Goal: Task Accomplishment & Management: Manage account settings

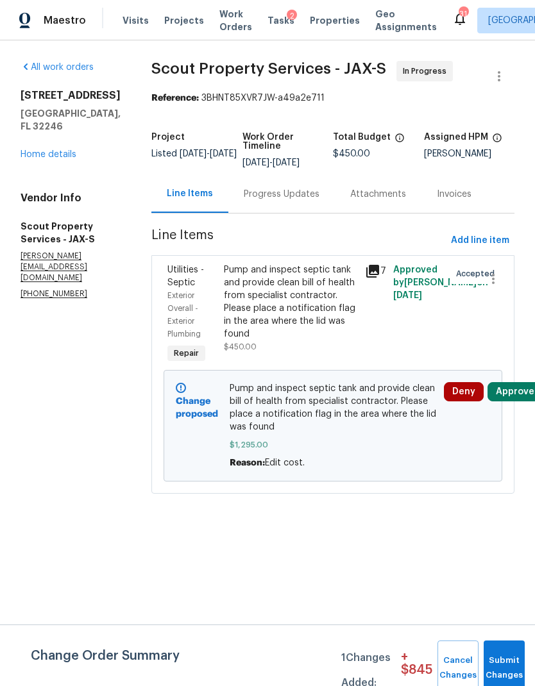
click at [513, 397] on button "Approve" at bounding box center [514, 391] width 55 height 19
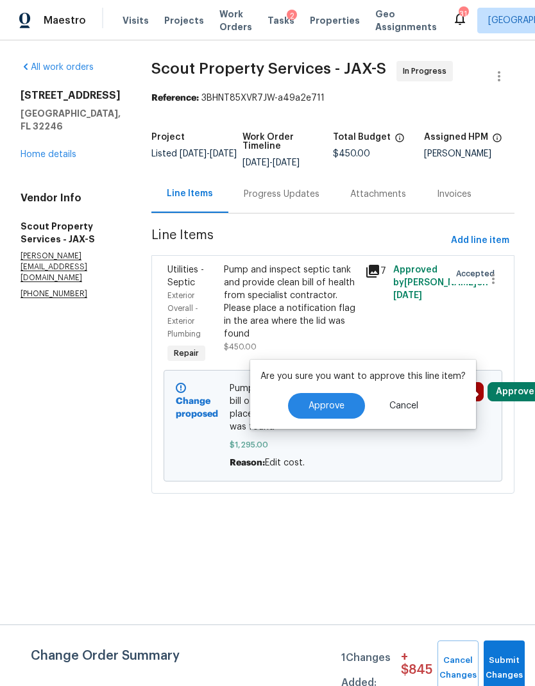
click at [221, 529] on html "Maestro Visits Projects Work Orders Tasks 2 Properties Geo Assignments 31 Nashv…" at bounding box center [267, 264] width 535 height 529
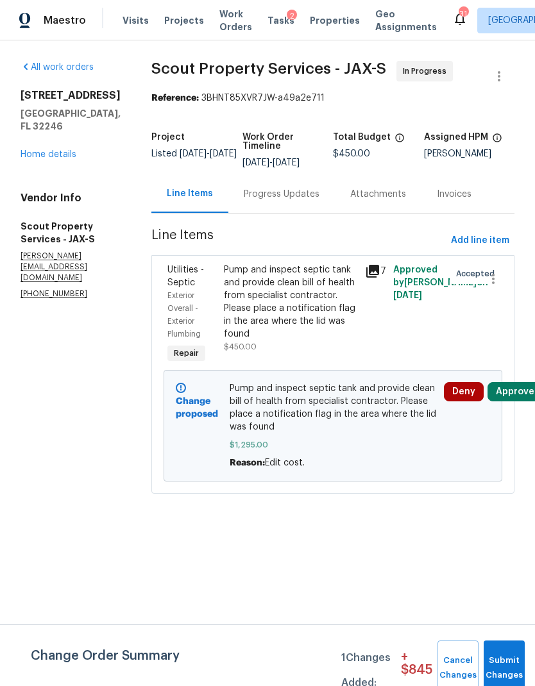
click at [511, 397] on button "Approve" at bounding box center [514, 391] width 55 height 19
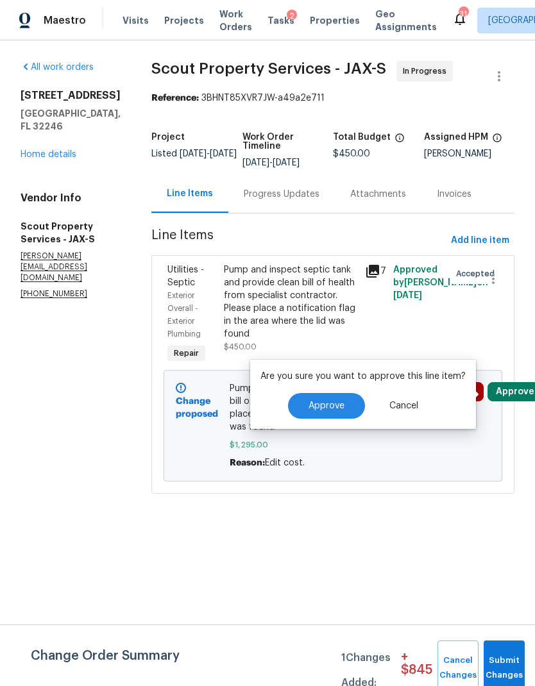
click at [318, 406] on span "Approve" at bounding box center [326, 406] width 36 height 10
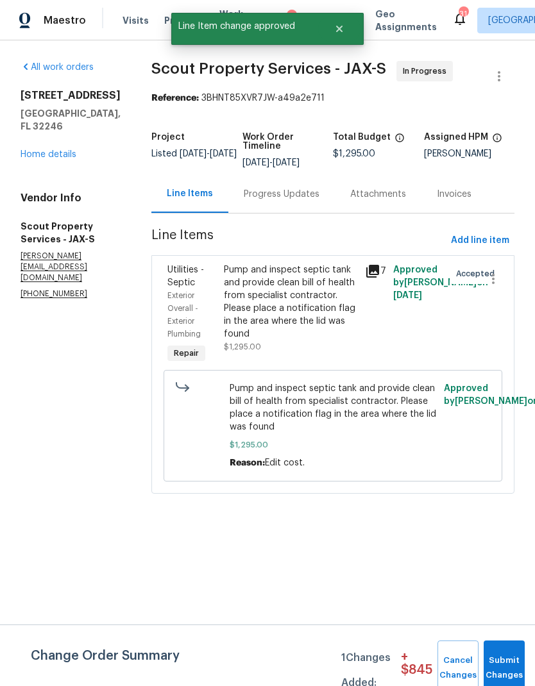
click at [69, 431] on section "All work orders 3871 Dalry Dr Jacksonville, FL 32246 Home details Vendor Info S…" at bounding box center [71, 285] width 100 height 448
click at [343, 30] on icon "Close" at bounding box center [339, 29] width 10 height 10
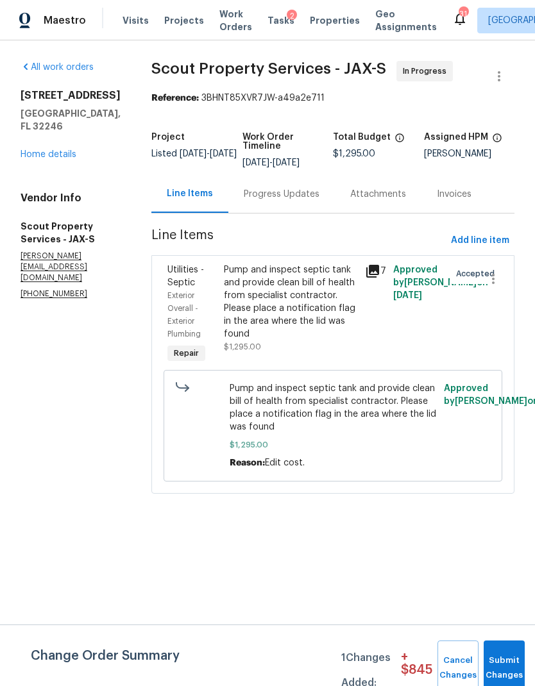
click at [238, 12] on span "Work Orders" at bounding box center [235, 21] width 33 height 26
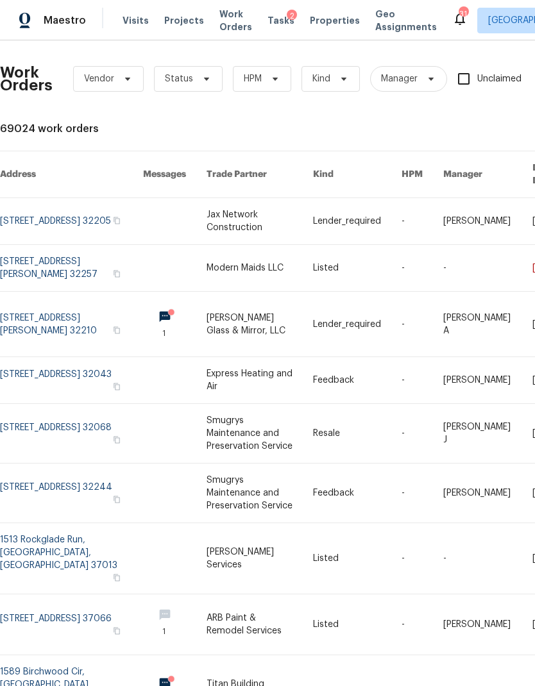
click at [317, 25] on span "Properties" at bounding box center [335, 20] width 50 height 13
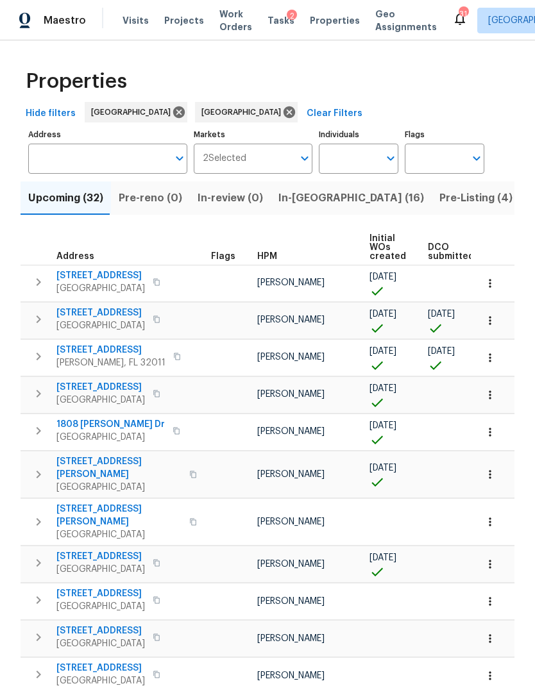
click at [317, 199] on span "In-[GEOGRAPHIC_DATA] (16)" at bounding box center [351, 198] width 146 height 18
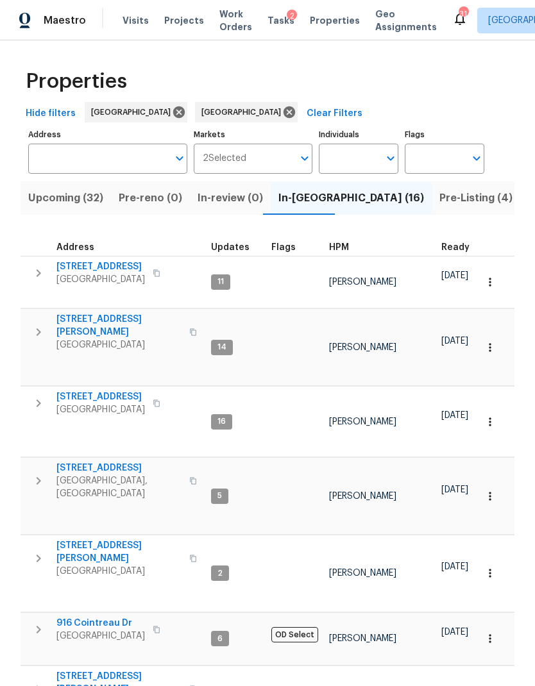
scroll to position [10, 0]
click at [115, 260] on span "[STREET_ADDRESS]" at bounding box center [100, 266] width 88 height 13
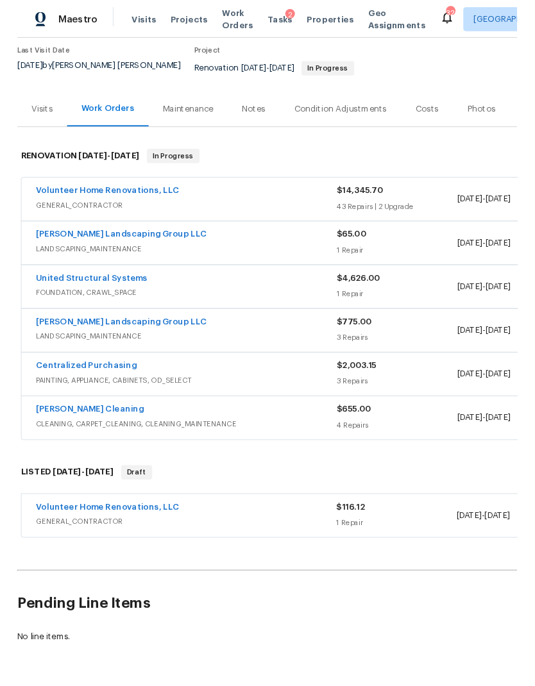
scroll to position [106, 0]
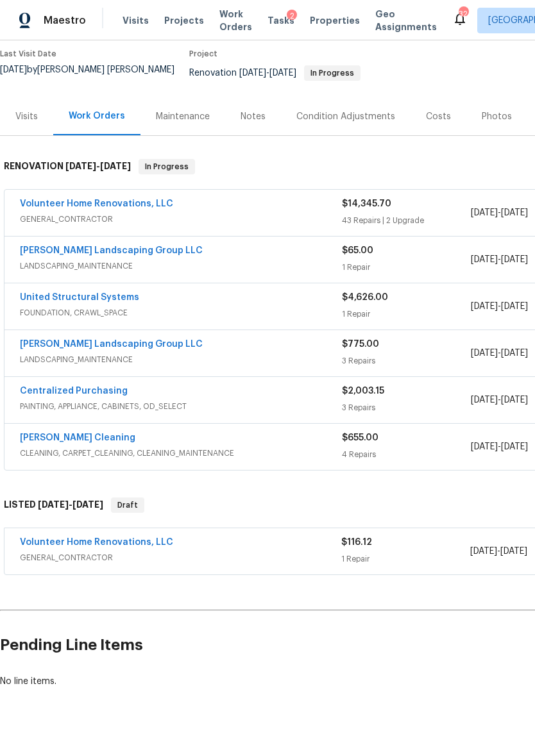
click at [140, 246] on link "[PERSON_NAME] Landscaping Group LLC" at bounding box center [111, 250] width 183 height 9
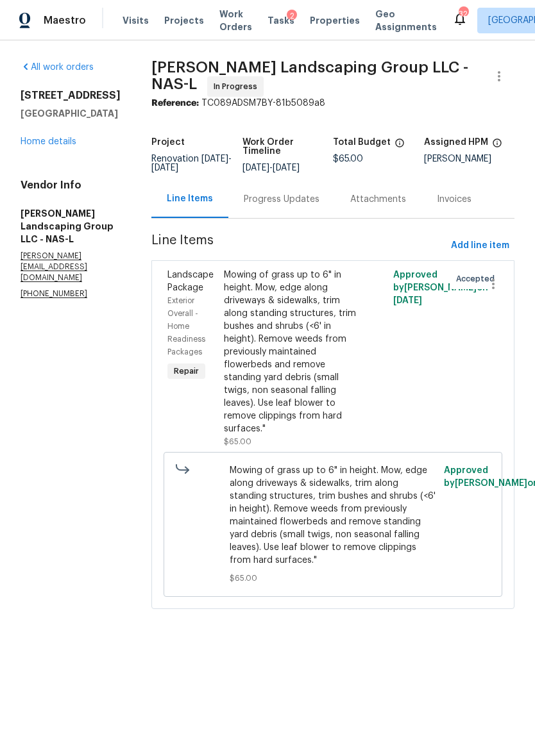
click at [318, 206] on div "Progress Updates" at bounding box center [282, 199] width 76 height 13
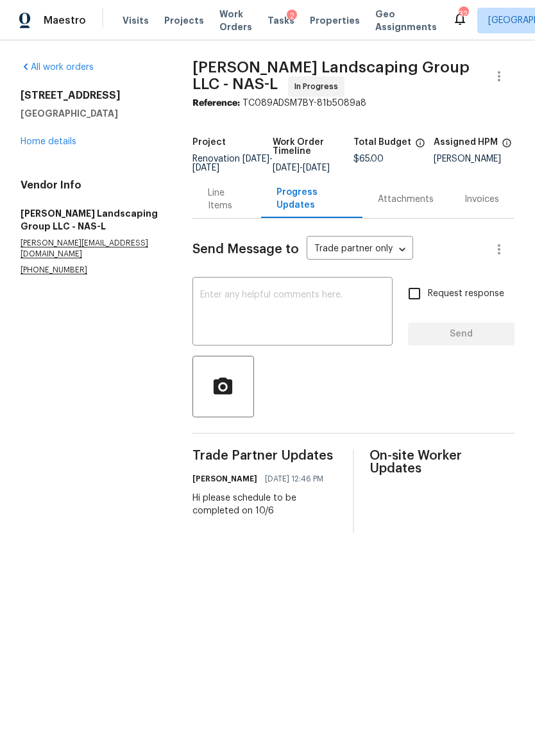
click at [56, 139] on link "Home details" at bounding box center [49, 141] width 56 height 9
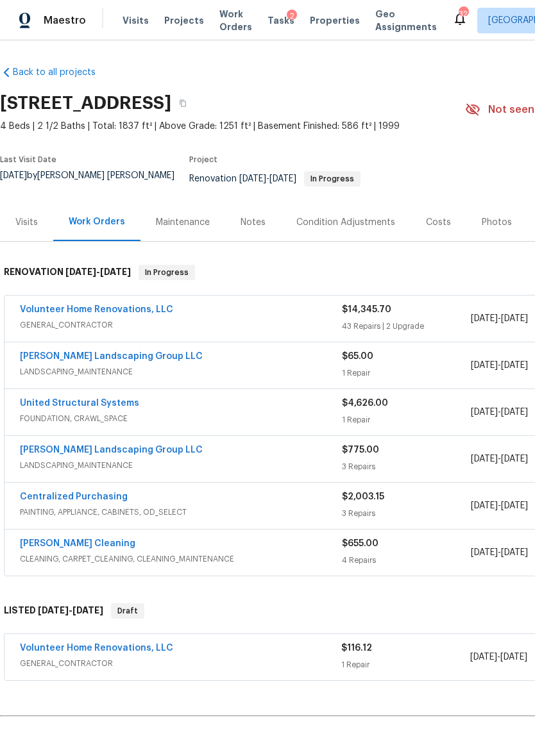
click at [125, 305] on link "Volunteer Home Renovations, LLC" at bounding box center [96, 309] width 153 height 9
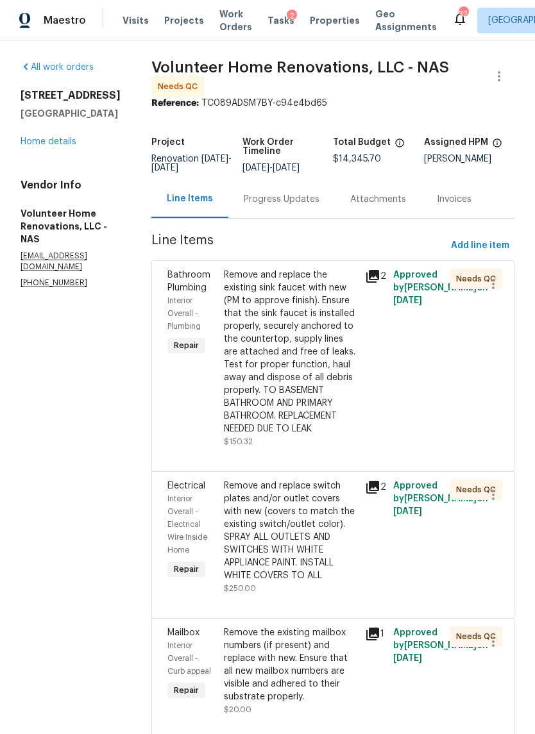
click at [331, 395] on div "Remove and replace the existing sink faucet with new (PM to approve finish). En…" at bounding box center [290, 352] width 133 height 167
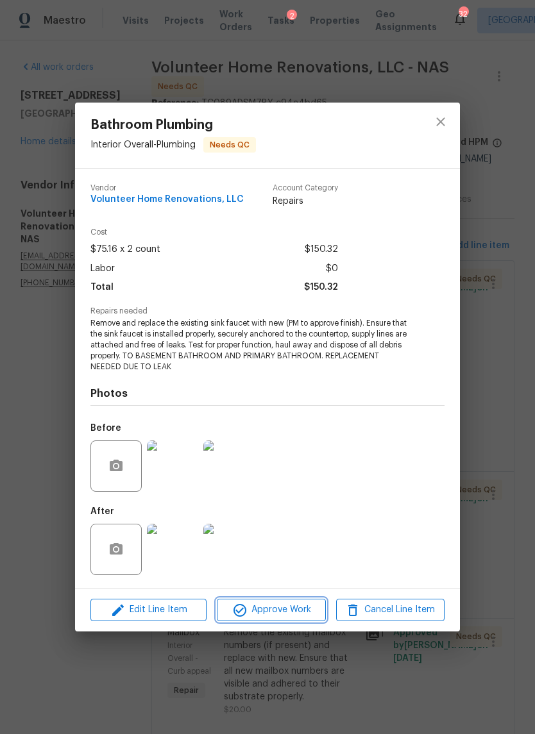
click at [302, 621] on button "Approve Work" at bounding box center [271, 610] width 108 height 22
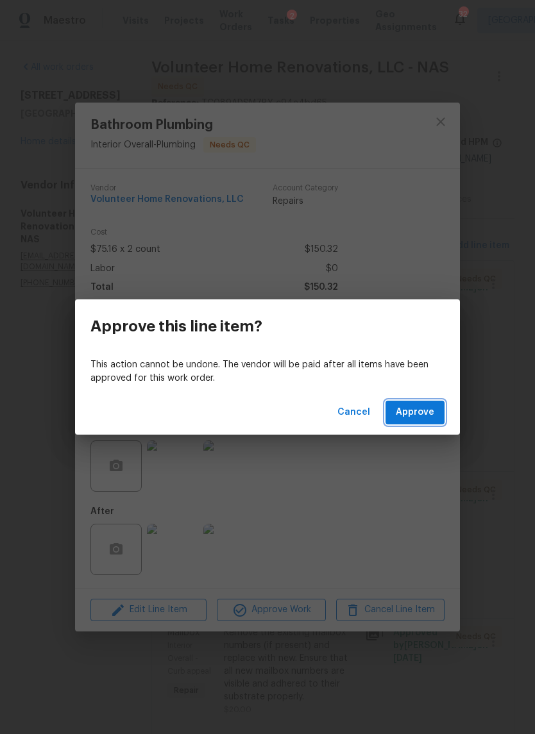
click at [417, 422] on button "Approve" at bounding box center [414, 413] width 59 height 24
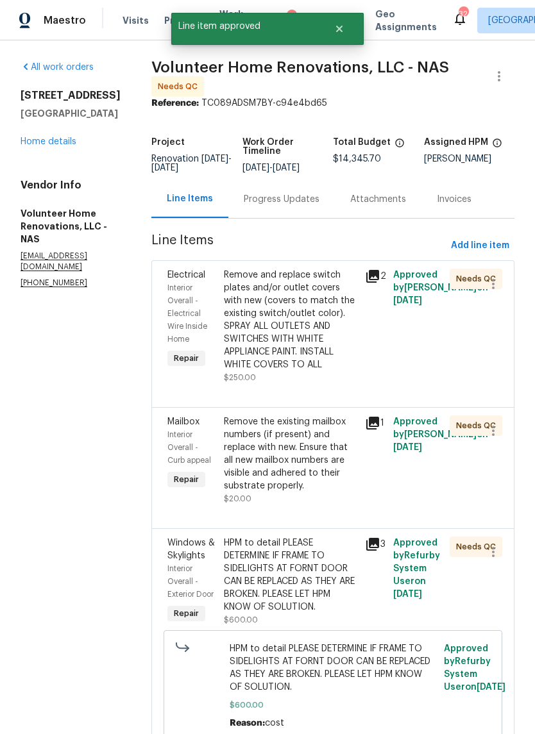
click at [327, 369] on div "Remove and replace switch plates and/or outlet covers with new (covers to match…" at bounding box center [290, 320] width 133 height 103
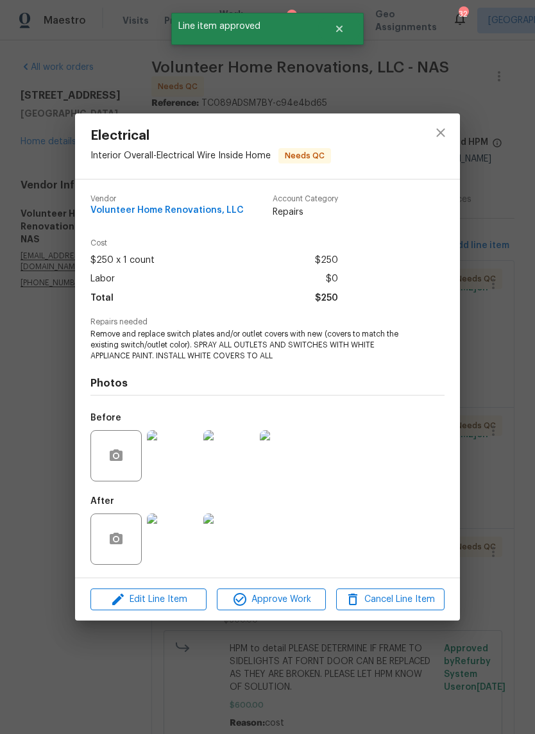
click at [292, 592] on span "Approve Work" at bounding box center [270, 600] width 101 height 16
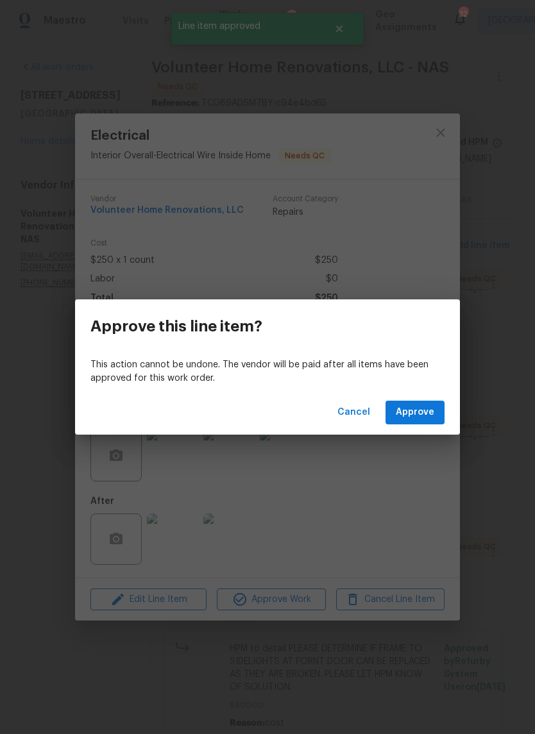
click at [417, 412] on span "Approve" at bounding box center [414, 412] width 38 height 16
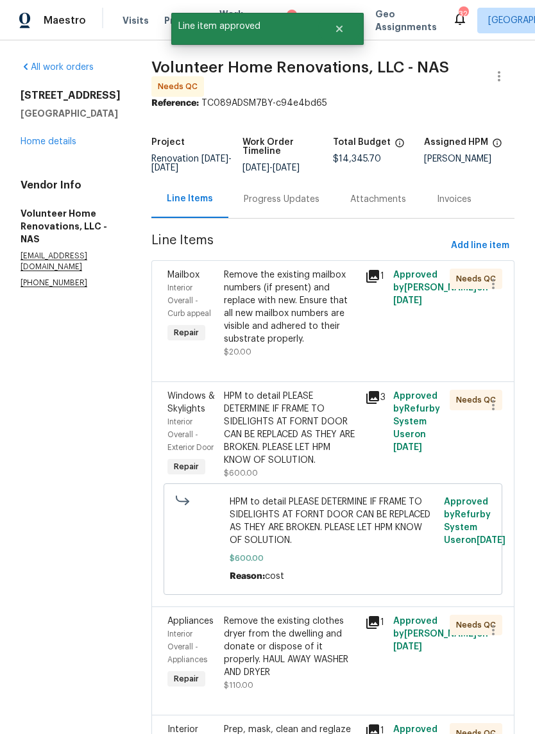
click at [322, 345] on div "Remove the existing mailbox numbers (if present) and replace with new. Ensure t…" at bounding box center [290, 307] width 133 height 77
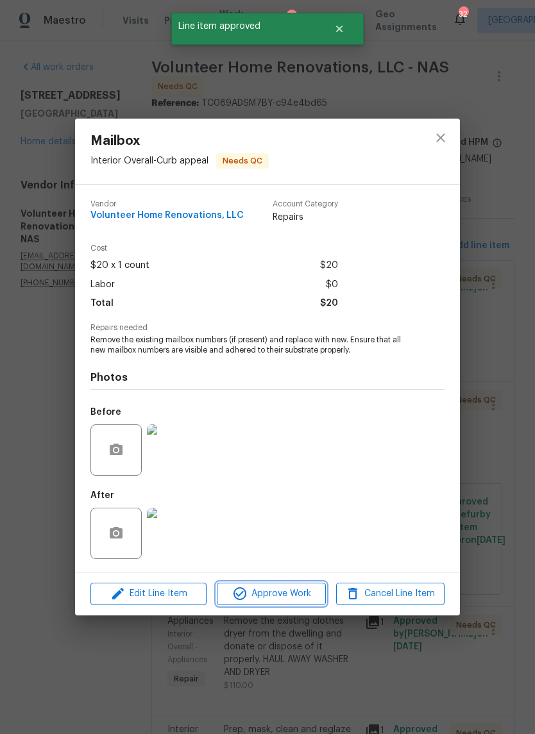
click at [292, 587] on span "Approve Work" at bounding box center [270, 594] width 101 height 16
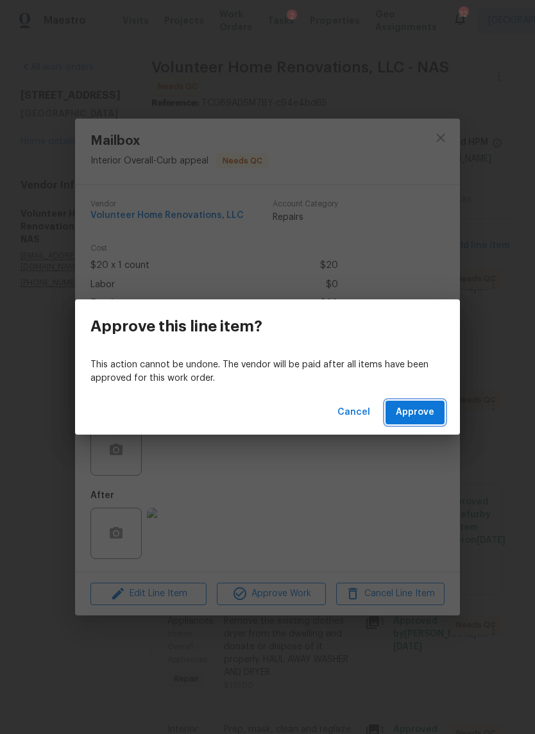
click at [413, 418] on span "Approve" at bounding box center [414, 412] width 38 height 16
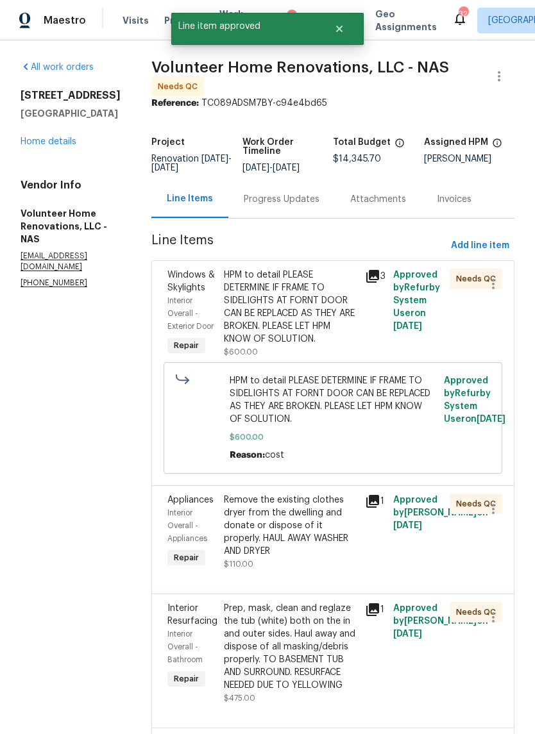
click at [347, 337] on div "HPM to detail PLEASE DETERMINE IF FRAME TO SIDELIGHTS AT FORNT DOOR CAN BE REPL…" at bounding box center [290, 307] width 133 height 77
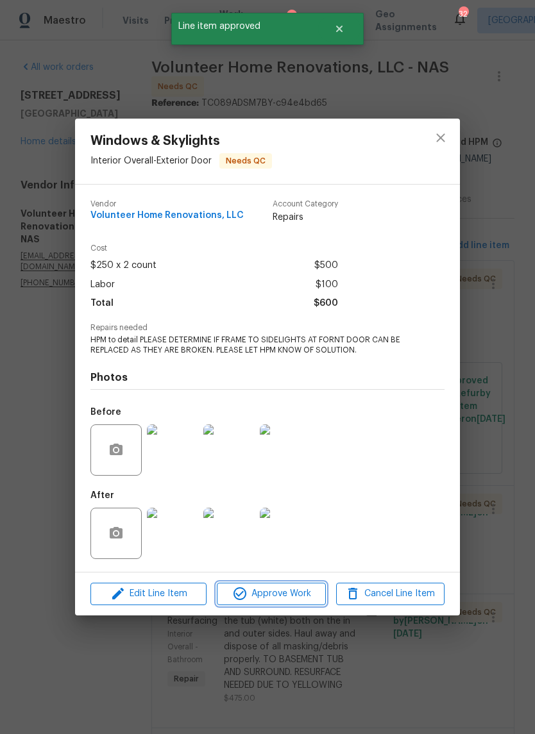
click at [276, 595] on span "Approve Work" at bounding box center [270, 594] width 101 height 16
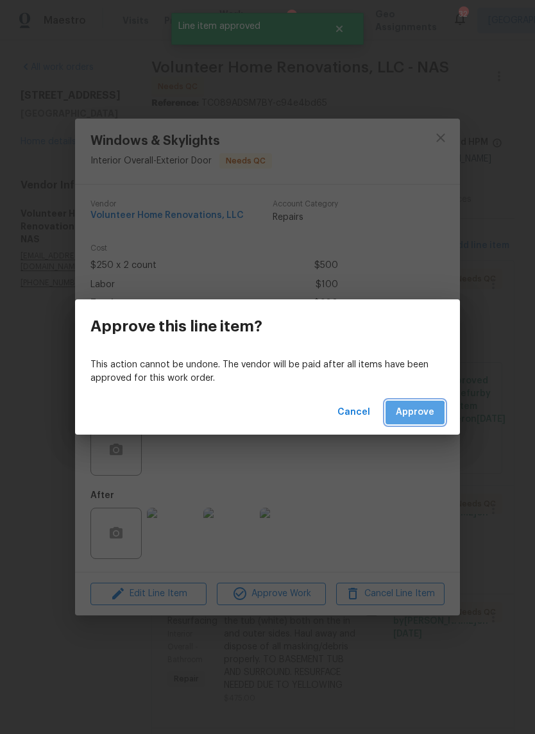
click at [409, 415] on span "Approve" at bounding box center [414, 412] width 38 height 16
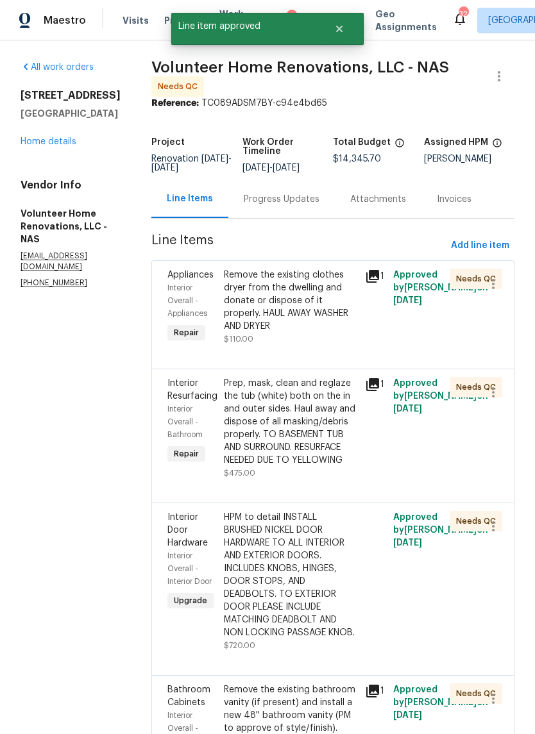
click at [342, 333] on div "Remove the existing clothes dryer from the dwelling and donate or dispose of it…" at bounding box center [290, 301] width 133 height 64
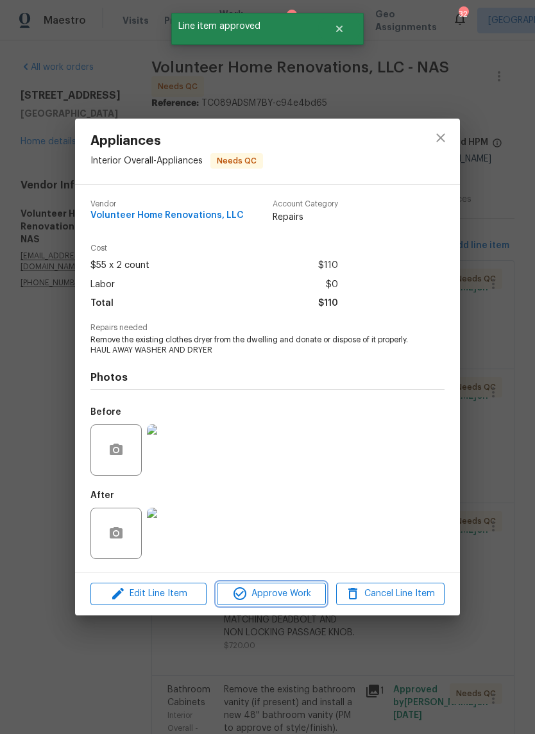
click at [292, 601] on span "Approve Work" at bounding box center [270, 594] width 101 height 16
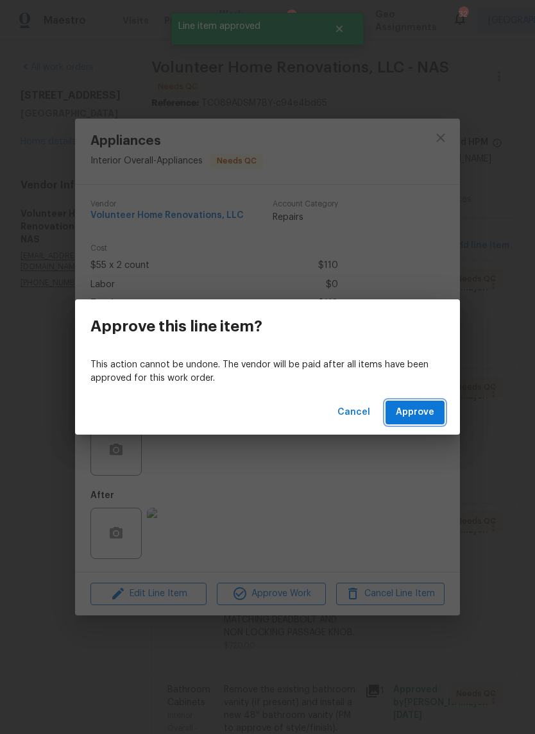
click at [422, 415] on span "Approve" at bounding box center [414, 412] width 38 height 16
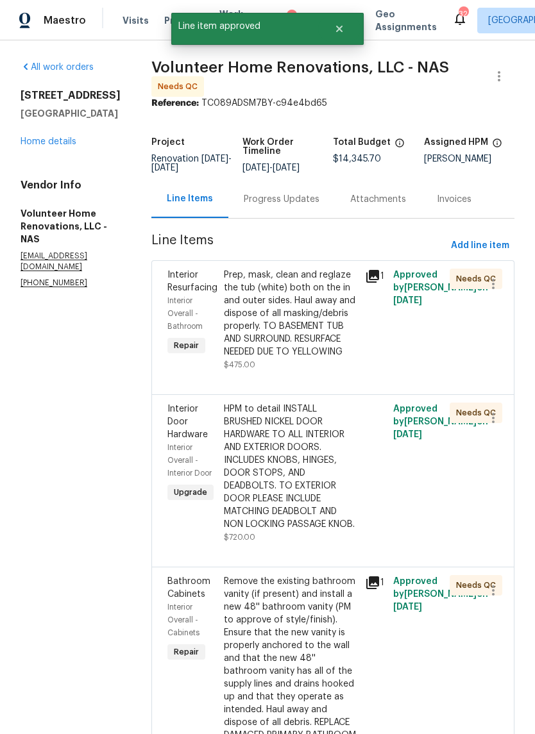
click at [338, 358] on div "Prep, mask, clean and reglaze the tub (white) both on the in and outer sides. H…" at bounding box center [290, 314] width 133 height 90
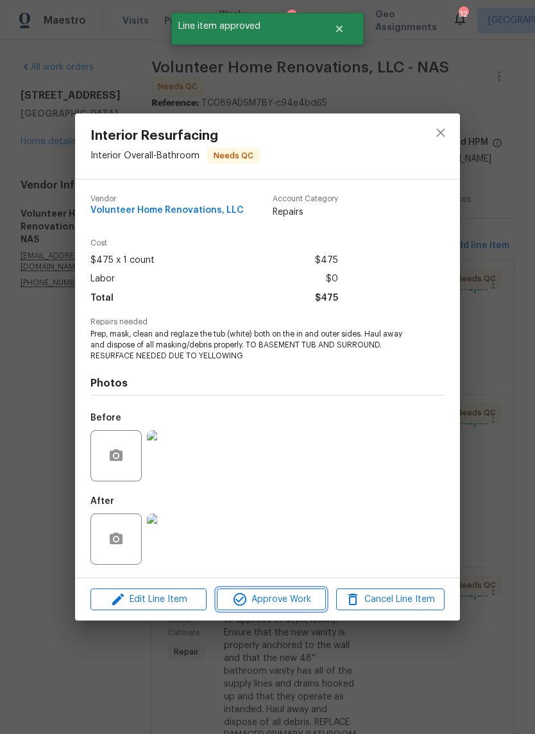
click at [291, 606] on span "Approve Work" at bounding box center [270, 600] width 101 height 16
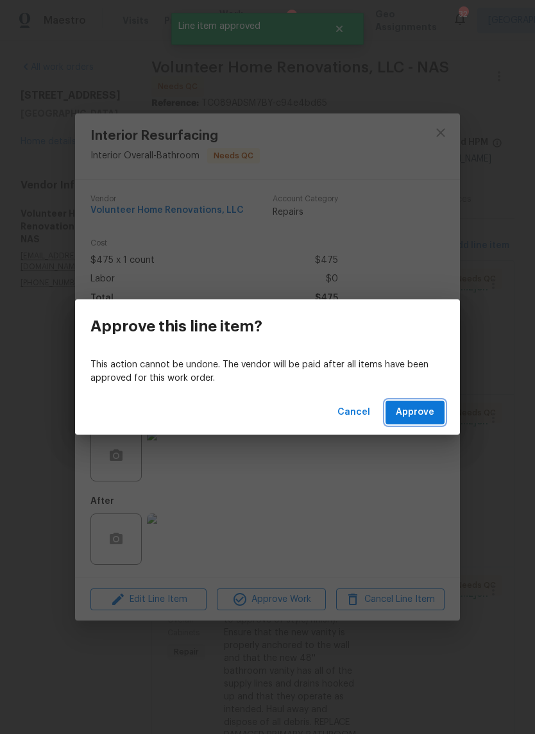
click at [427, 417] on span "Approve" at bounding box center [414, 412] width 38 height 16
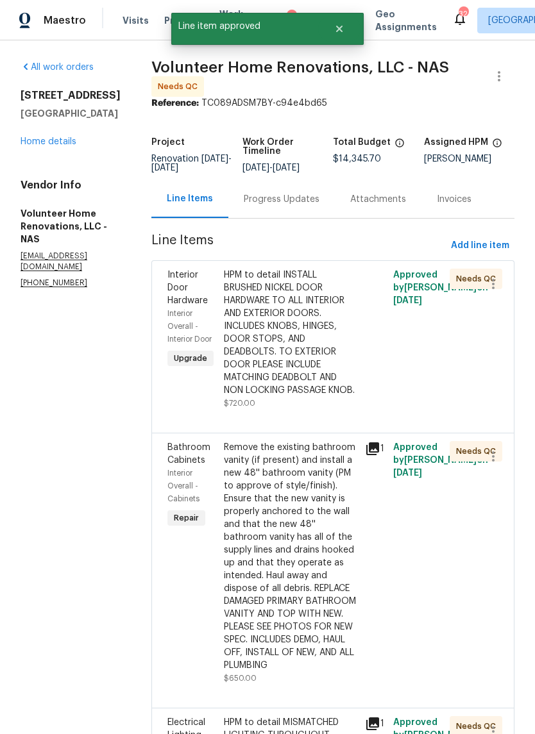
click at [349, 364] on div "HPM to detail INSTALL BRUSHED NICKEL DOOR HARDWARE TO ALL INTERIOR AND EXTERIOR…" at bounding box center [290, 333] width 133 height 128
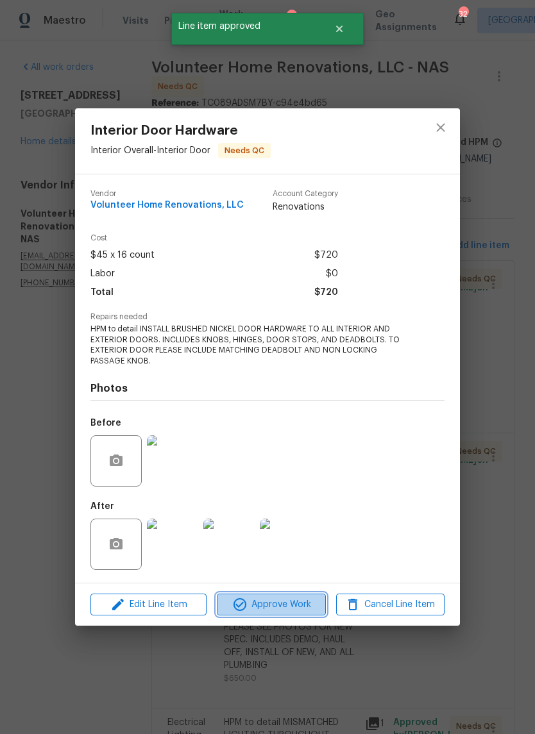
click at [297, 610] on span "Approve Work" at bounding box center [270, 605] width 101 height 16
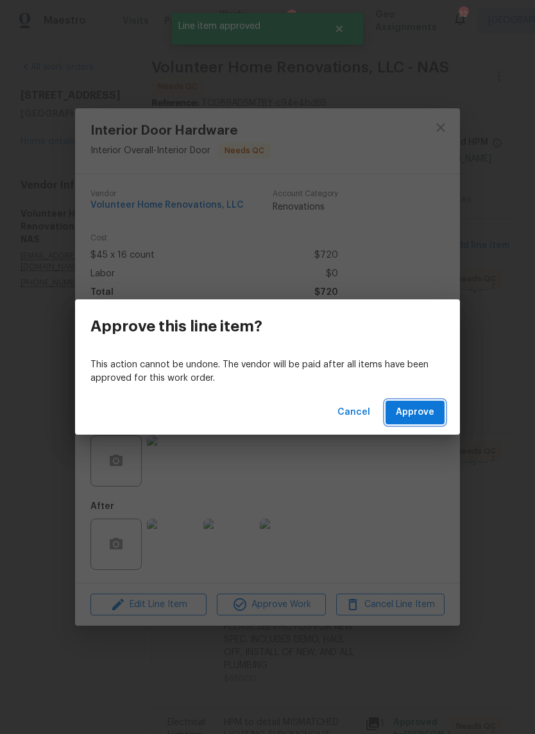
click at [420, 416] on span "Approve" at bounding box center [414, 412] width 38 height 16
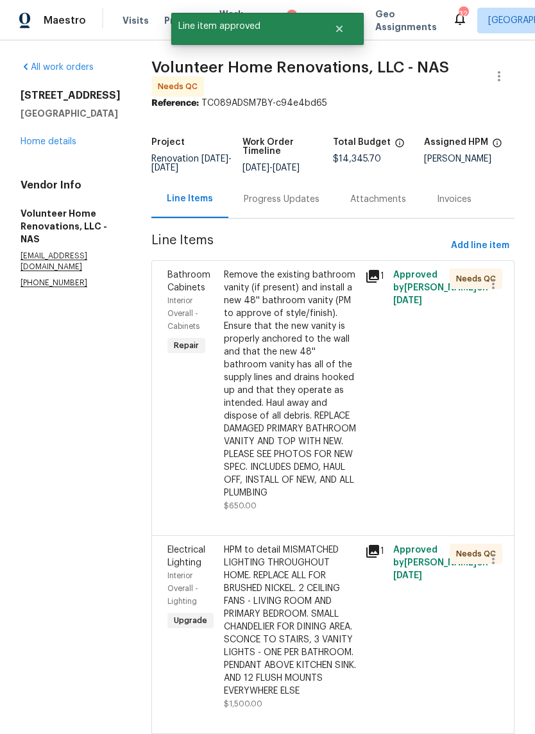
click at [351, 370] on div "Remove the existing bathroom vanity (if present) and install a new 48'' bathroo…" at bounding box center [290, 384] width 133 height 231
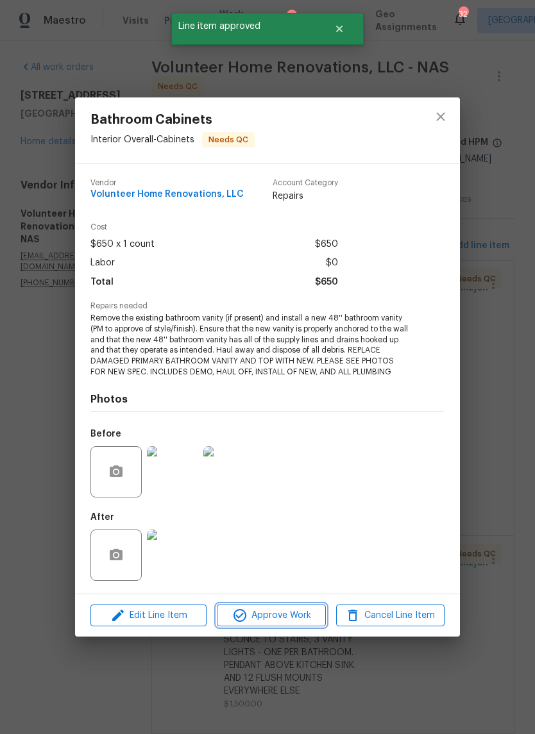
click at [296, 620] on span "Approve Work" at bounding box center [270, 616] width 101 height 16
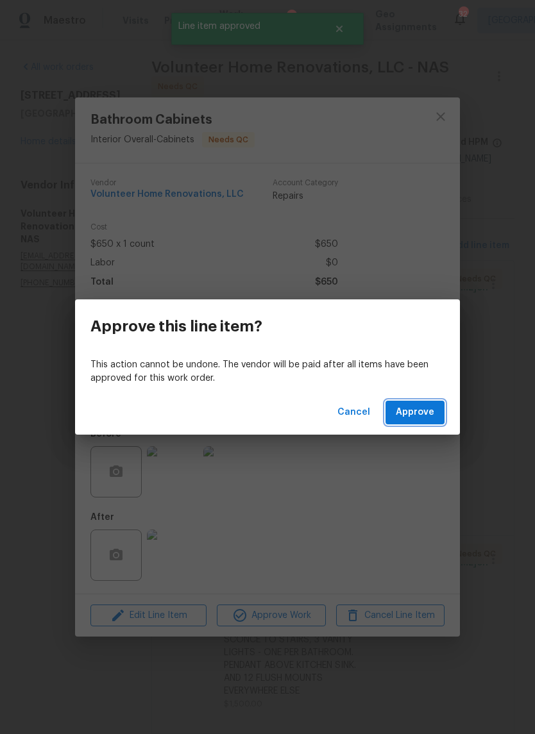
click at [418, 422] on button "Approve" at bounding box center [414, 413] width 59 height 24
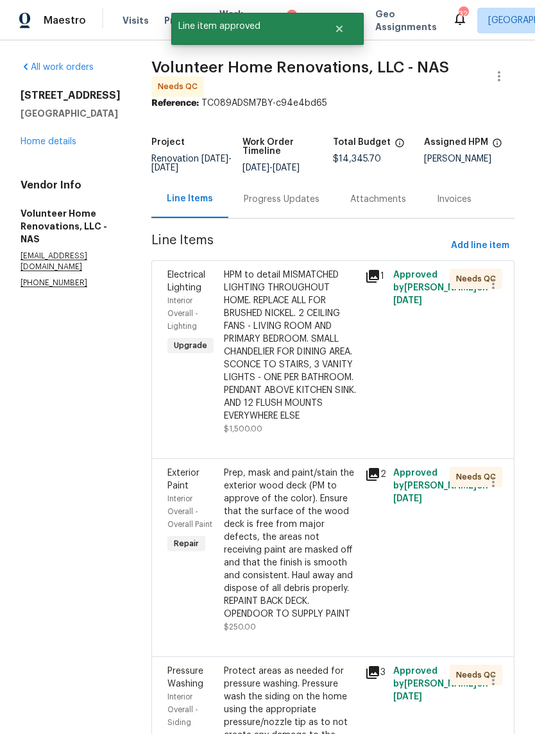
click at [337, 415] on div "HPM to detail MISMATCHED LIGHTING THROUGHOUT HOME. REPLACE ALL FOR BRUSHED NICK…" at bounding box center [290, 346] width 133 height 154
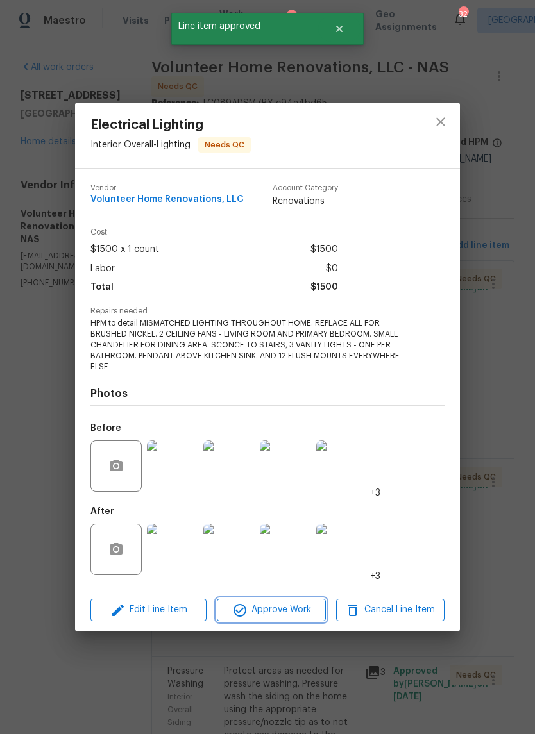
click at [290, 613] on span "Approve Work" at bounding box center [270, 610] width 101 height 16
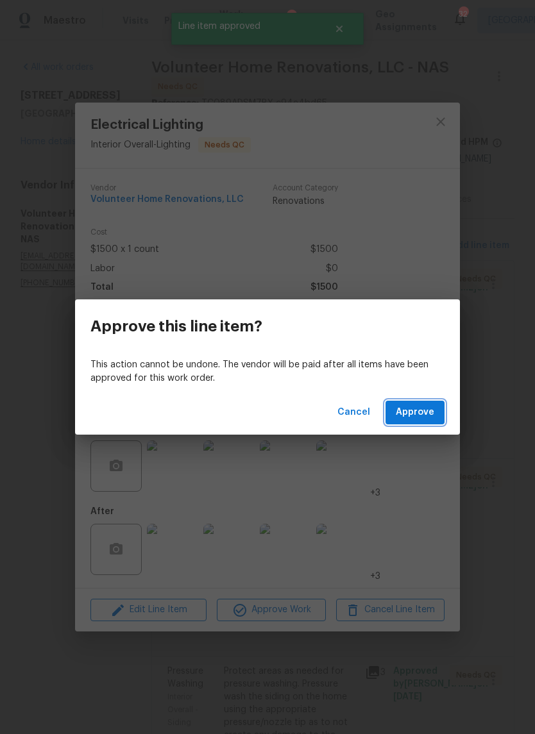
click at [424, 414] on span "Approve" at bounding box center [414, 412] width 38 height 16
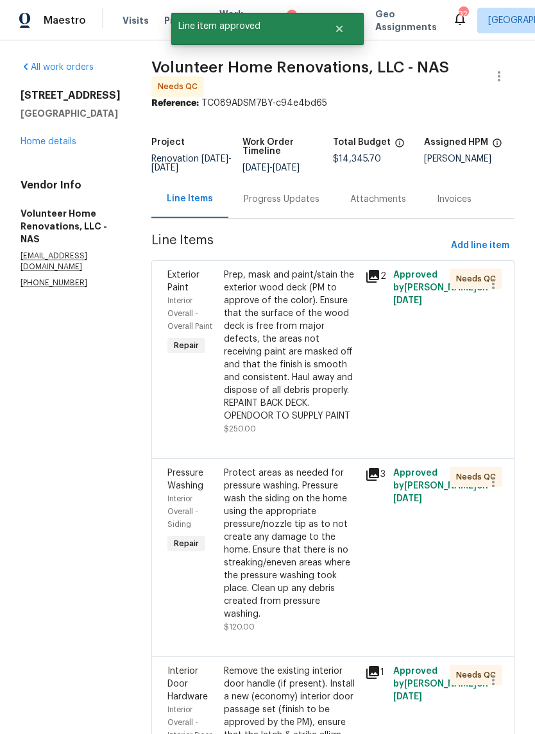
click at [329, 361] on div "Prep, mask and paint/stain the exterior wood deck (PM to approve of the color).…" at bounding box center [290, 346] width 133 height 154
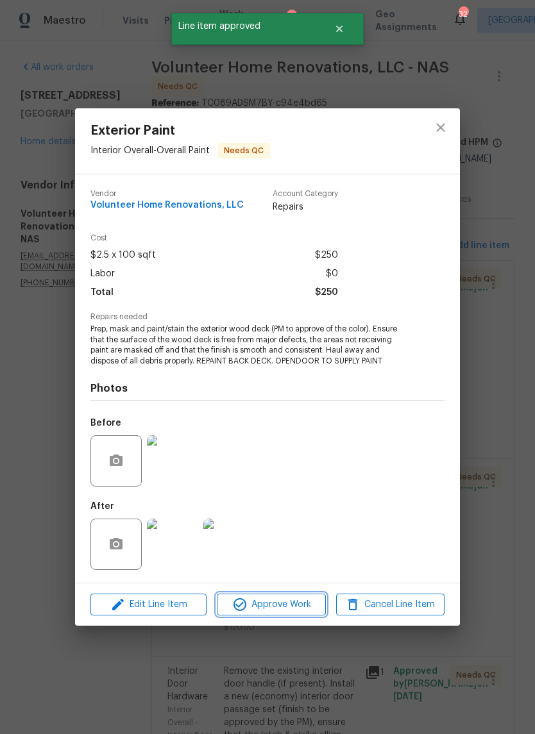
click at [301, 606] on span "Approve Work" at bounding box center [270, 605] width 101 height 16
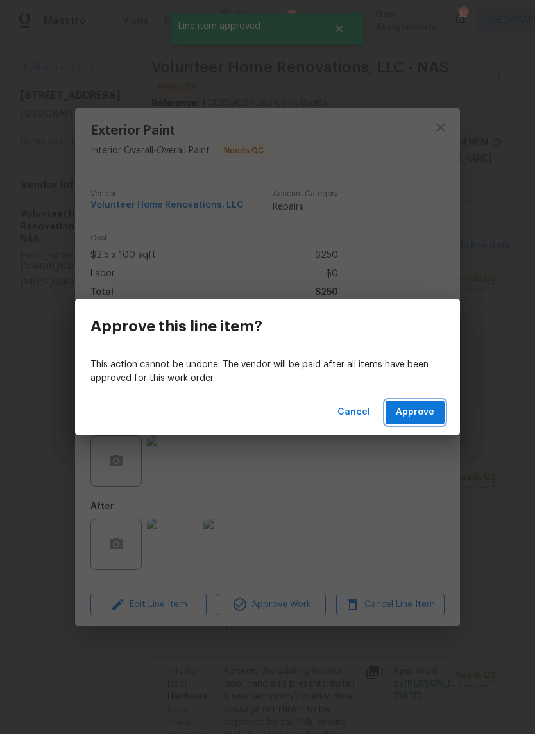
click at [424, 411] on span "Approve" at bounding box center [414, 412] width 38 height 16
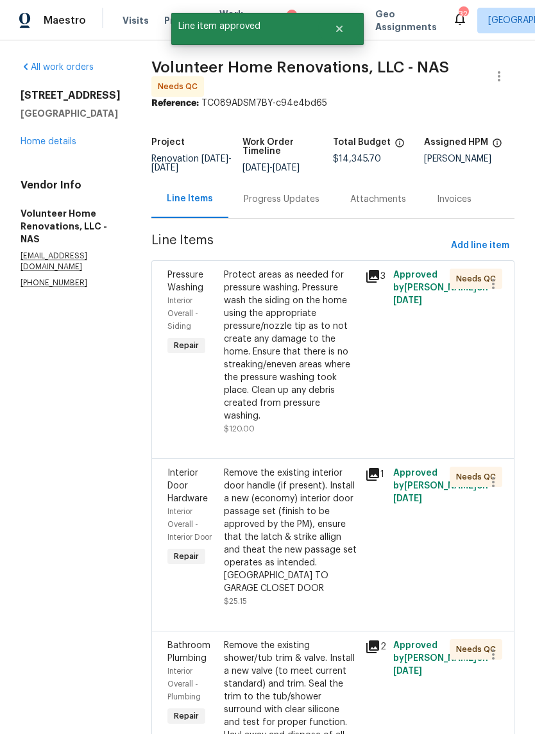
click at [335, 398] on div "Protect areas as needed for pressure washing. Pressure wash the siding on the h…" at bounding box center [290, 346] width 133 height 154
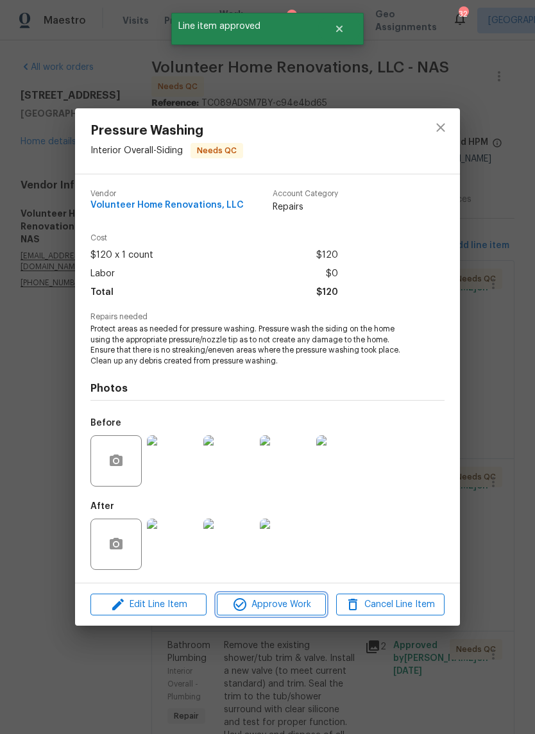
click at [302, 611] on span "Approve Work" at bounding box center [270, 605] width 101 height 16
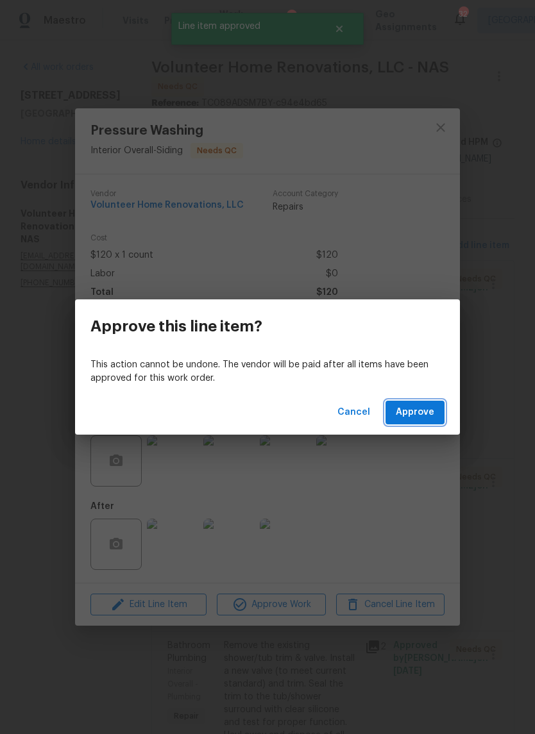
click at [420, 416] on span "Approve" at bounding box center [414, 412] width 38 height 16
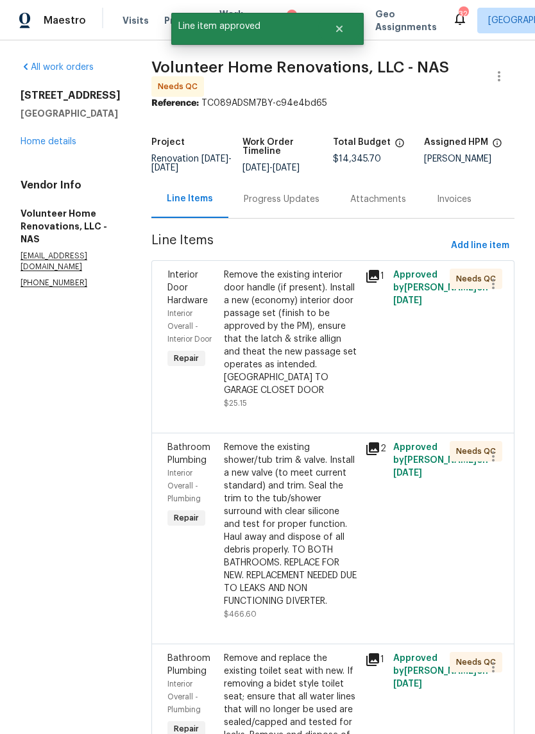
click at [340, 397] on div "Remove the existing interior door handle (if present). Install a new (economy) …" at bounding box center [290, 333] width 133 height 128
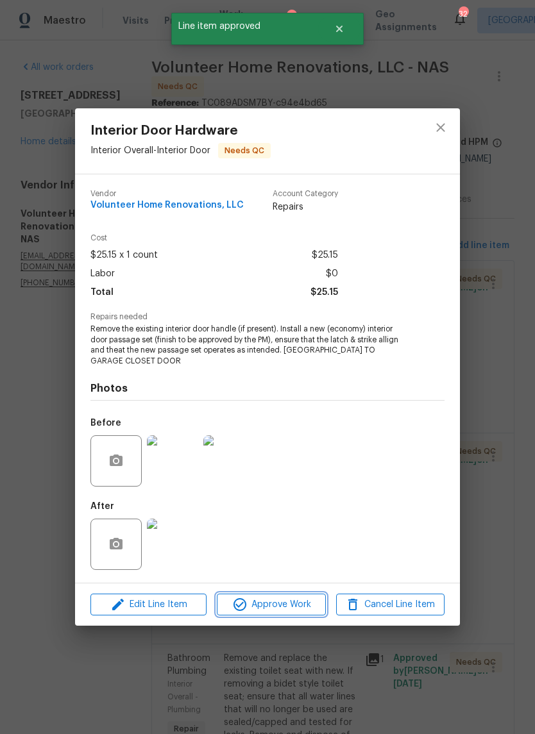
click at [308, 608] on span "Approve Work" at bounding box center [270, 605] width 101 height 16
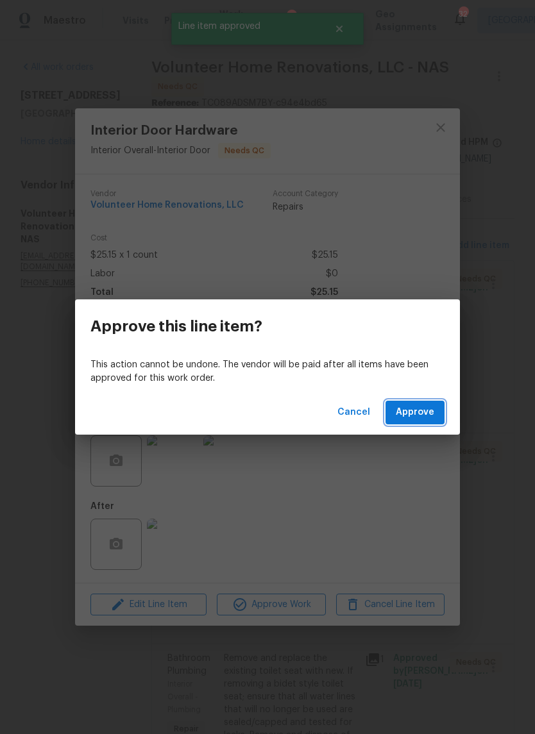
click at [426, 411] on span "Approve" at bounding box center [414, 412] width 38 height 16
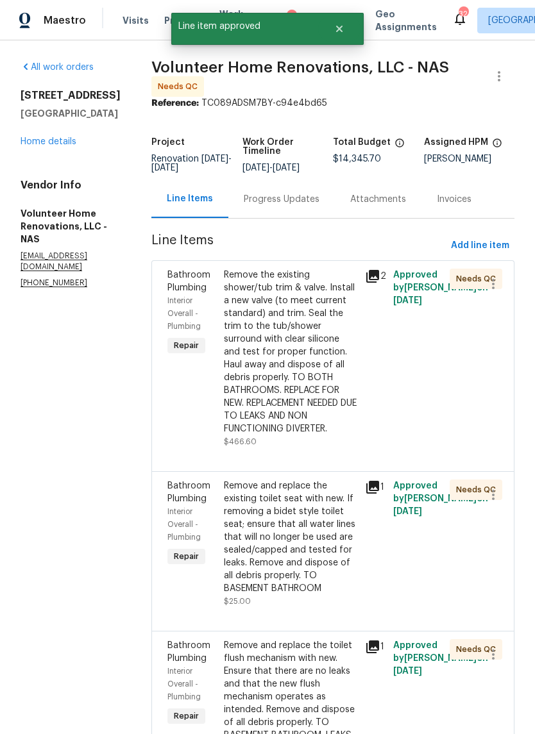
click at [329, 413] on div "Remove the existing shower/tub trim & valve. Install a new valve (to meet curre…" at bounding box center [290, 352] width 133 height 167
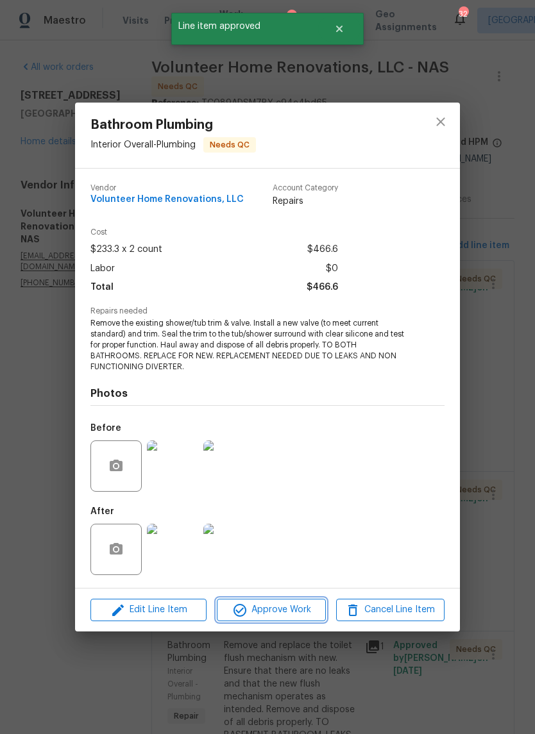
click at [301, 605] on span "Approve Work" at bounding box center [270, 610] width 101 height 16
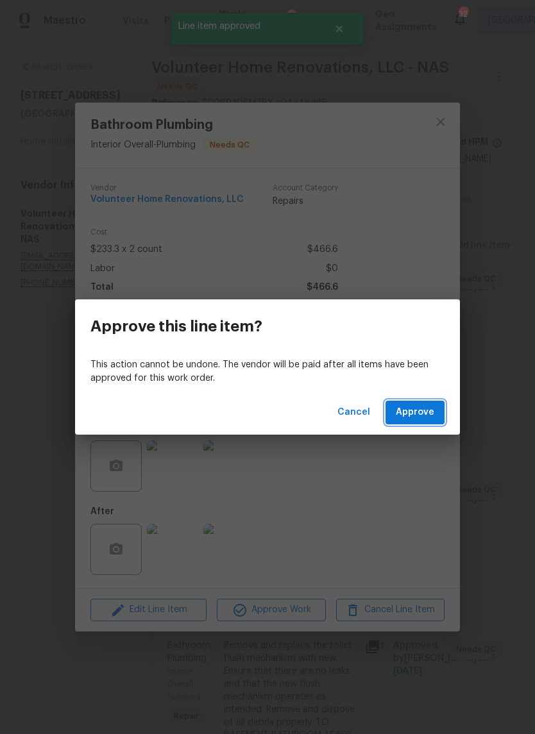
click at [422, 407] on span "Approve" at bounding box center [414, 412] width 38 height 16
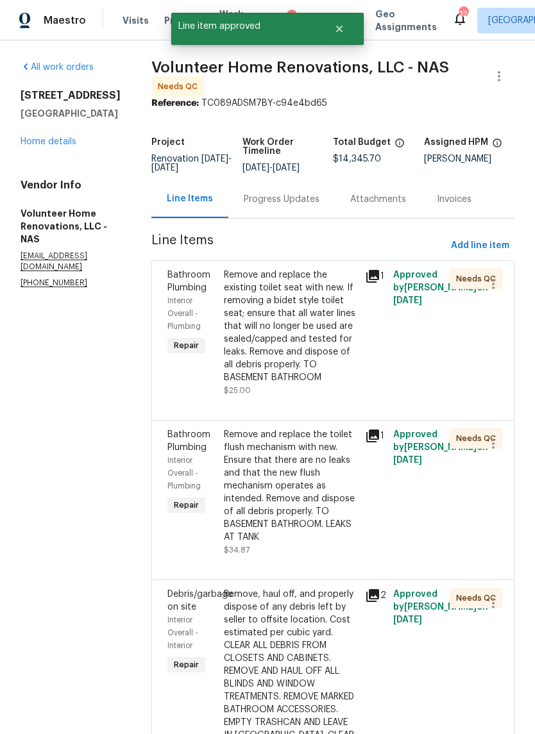
click at [335, 379] on div "Remove and replace the existing toilet seat with new. If removing a bidet style…" at bounding box center [290, 326] width 133 height 115
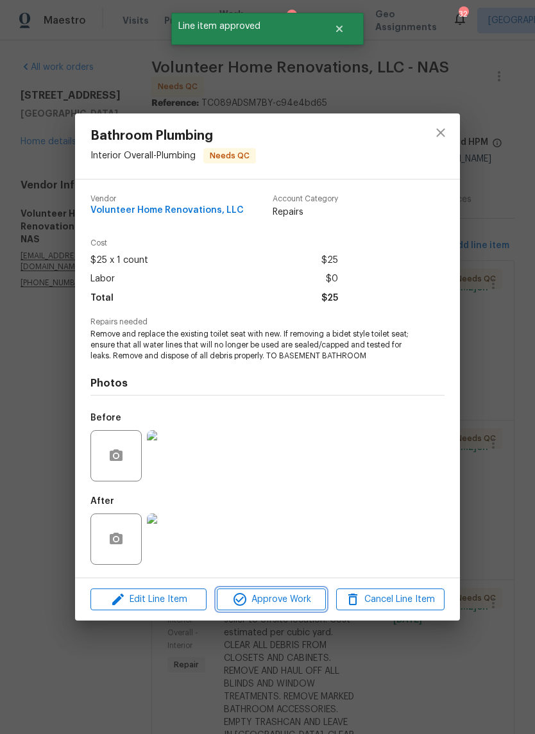
click at [285, 601] on span "Approve Work" at bounding box center [270, 600] width 101 height 16
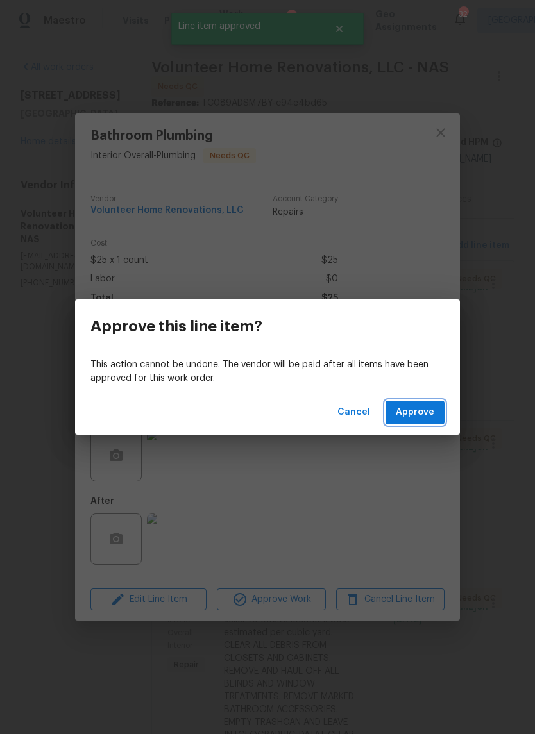
click at [424, 419] on span "Approve" at bounding box center [414, 412] width 38 height 16
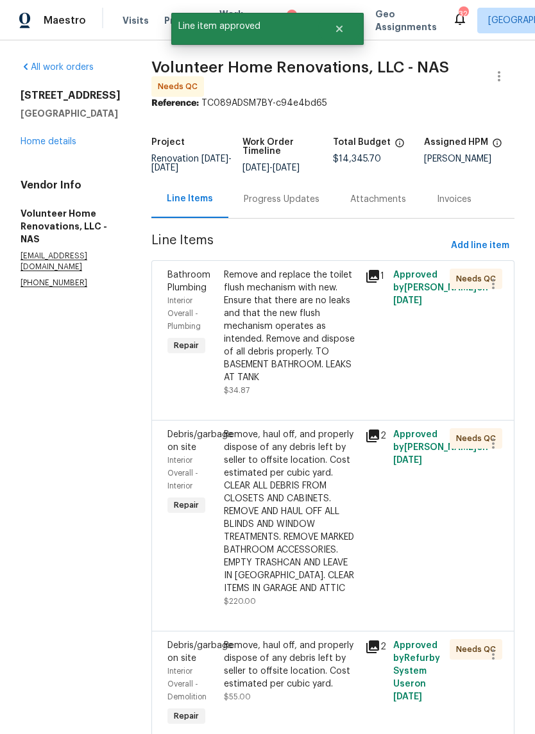
click at [342, 376] on div "Remove and replace the toilet flush mechanism with new. Ensure that there are n…" at bounding box center [290, 326] width 133 height 115
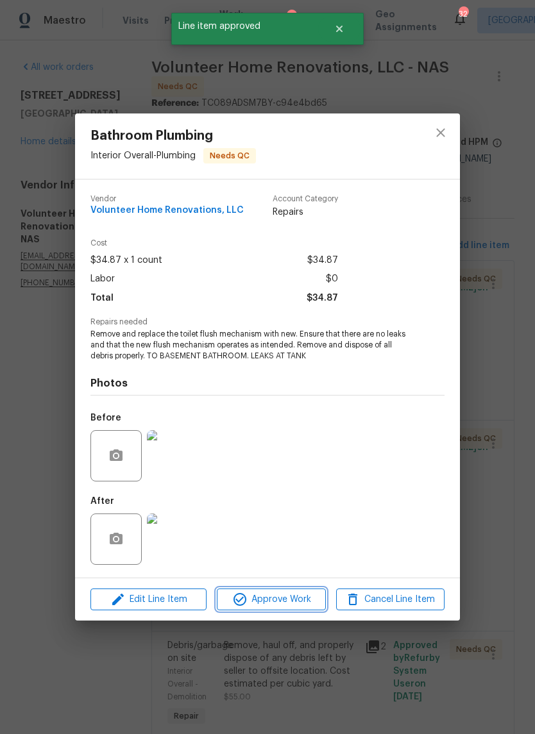
click at [296, 601] on span "Approve Work" at bounding box center [270, 600] width 101 height 16
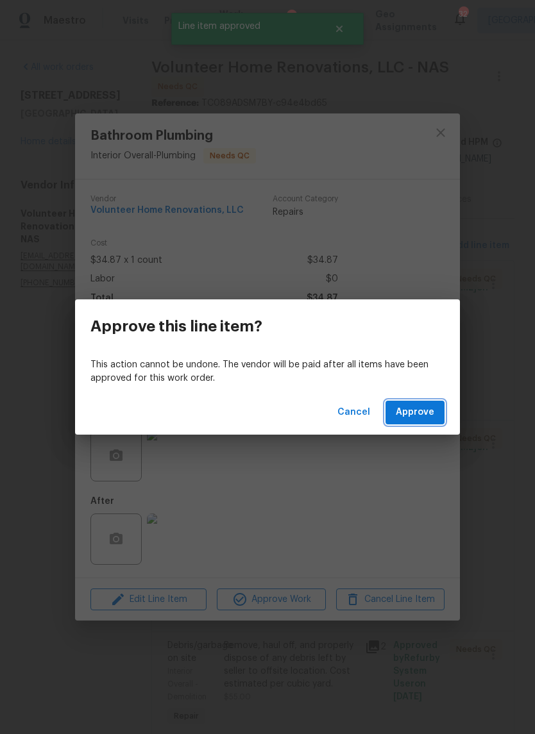
click at [419, 412] on span "Approve" at bounding box center [414, 412] width 38 height 16
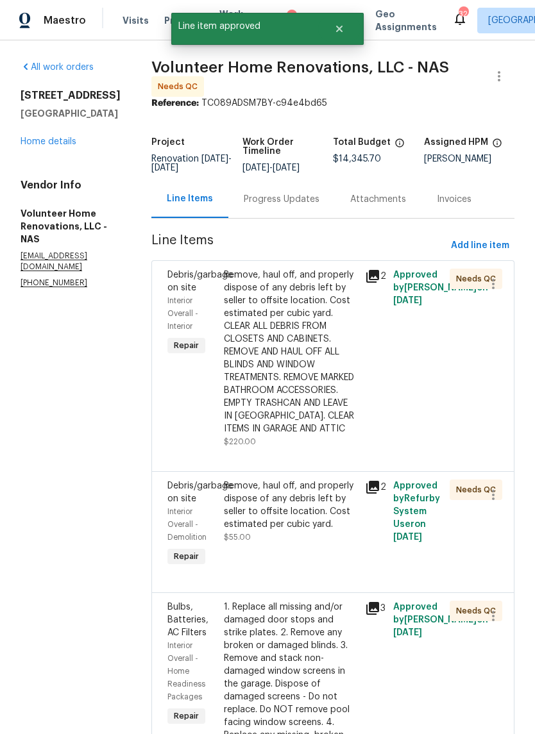
click at [342, 387] on div "Remove, haul off, and properly dispose of any debris left by seller to offsite …" at bounding box center [290, 352] width 133 height 167
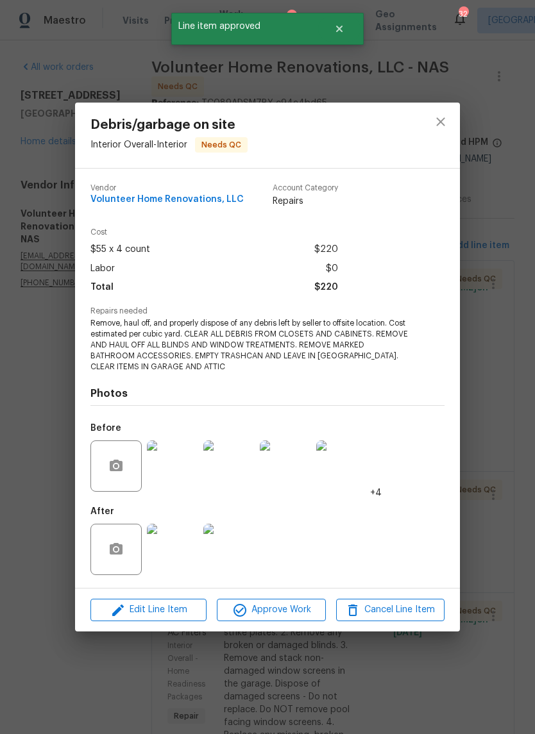
click at [292, 610] on span "Approve Work" at bounding box center [270, 610] width 101 height 16
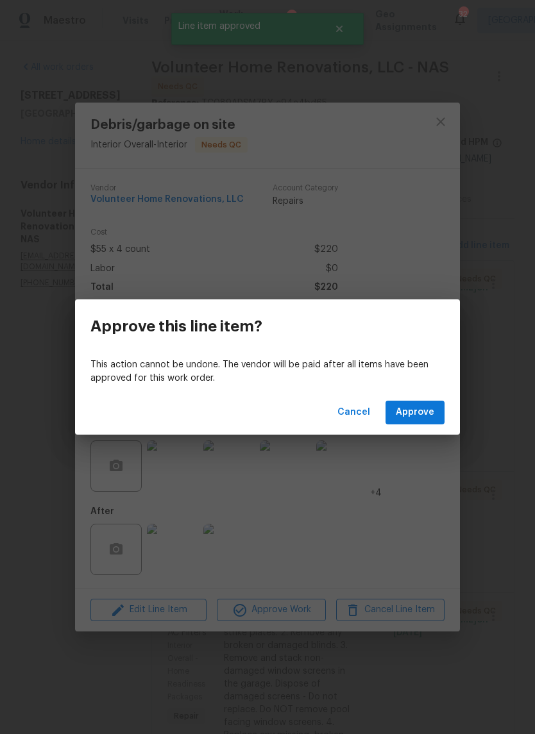
click at [420, 410] on span "Approve" at bounding box center [414, 412] width 38 height 16
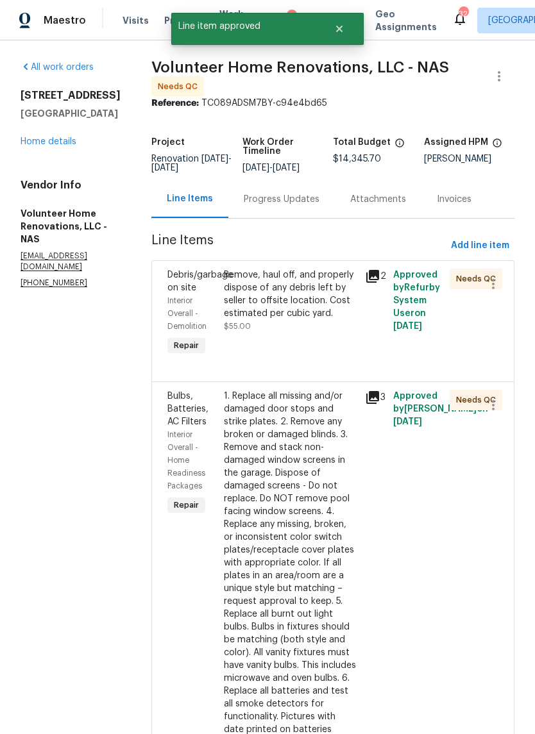
click at [353, 333] on div "Remove, haul off, and properly dispose of any debris left by seller to offsite …" at bounding box center [290, 301] width 133 height 64
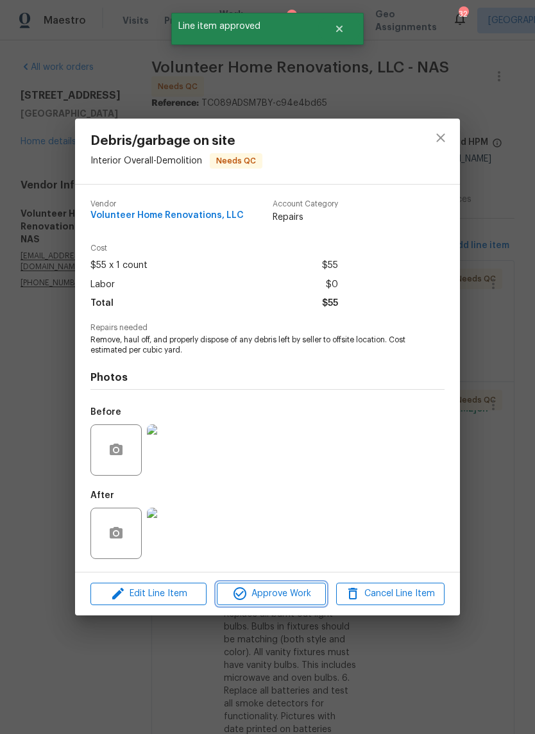
click at [296, 590] on span "Approve Work" at bounding box center [270, 594] width 101 height 16
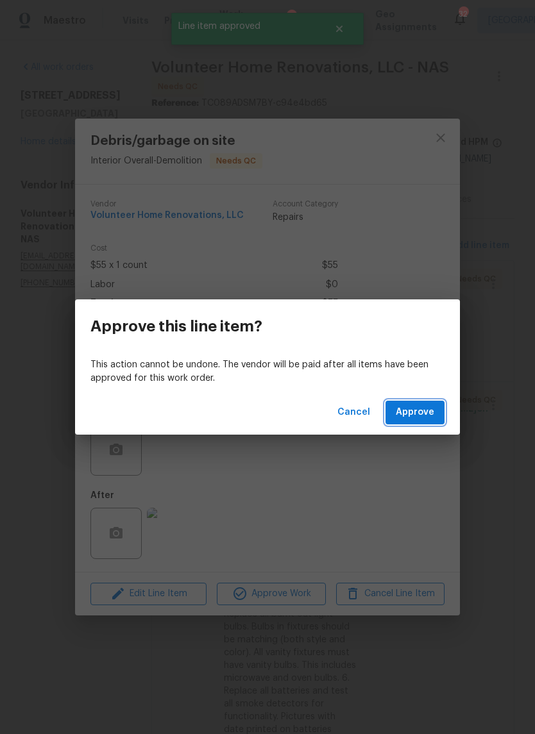
click at [424, 404] on button "Approve" at bounding box center [414, 413] width 59 height 24
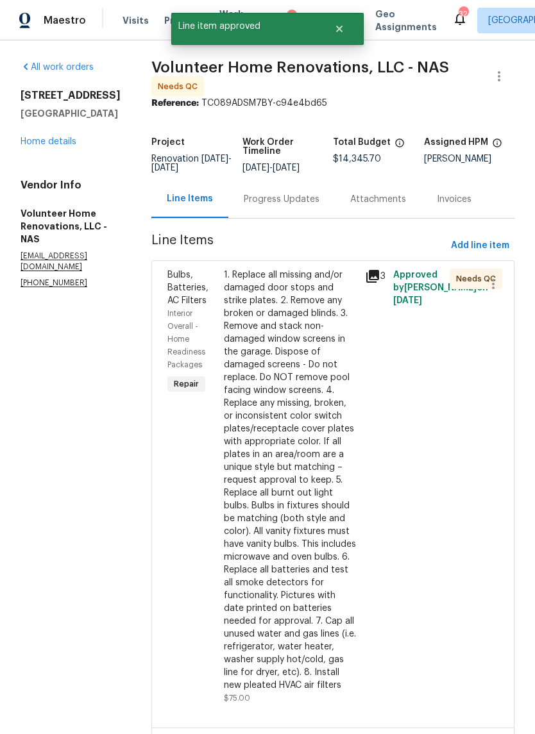
click at [333, 372] on div "1. Replace all missing and/or damaged door stops and strike plates. 2. Remove a…" at bounding box center [290, 480] width 133 height 423
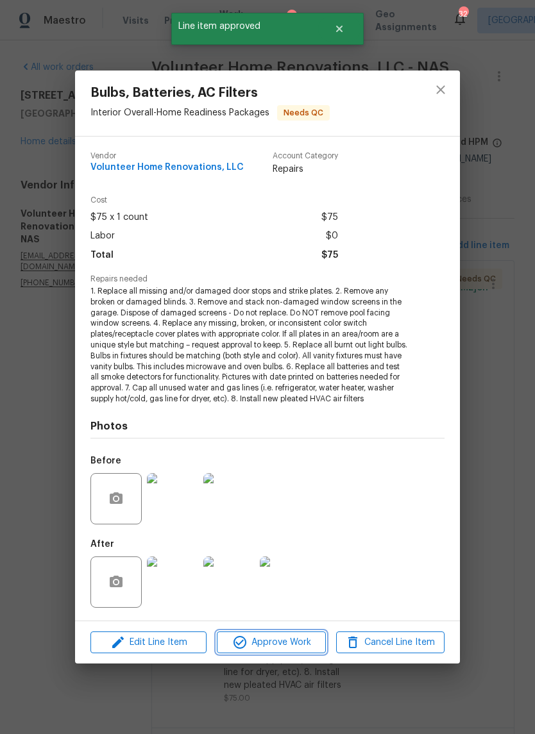
click at [304, 638] on span "Approve Work" at bounding box center [270, 643] width 101 height 16
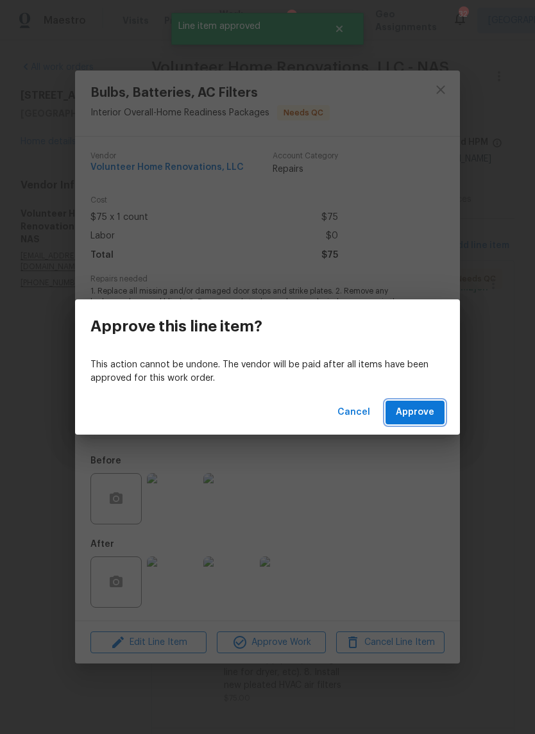
click at [421, 419] on span "Approve" at bounding box center [414, 412] width 38 height 16
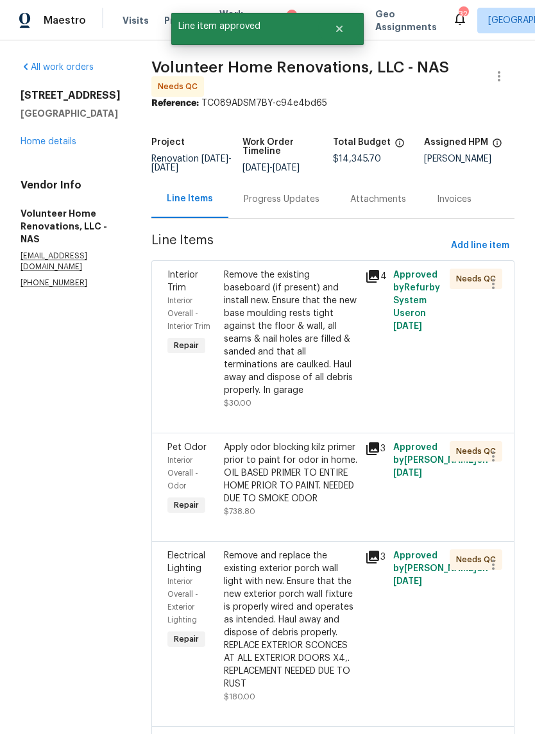
click at [346, 390] on div "Remove the existing baseboard (if present) and install new. Ensure that the new…" at bounding box center [290, 333] width 133 height 128
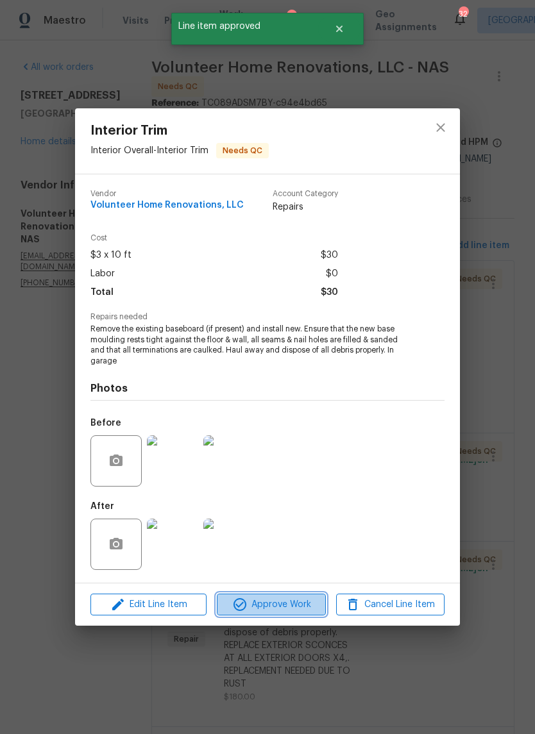
click at [299, 606] on span "Approve Work" at bounding box center [270, 605] width 101 height 16
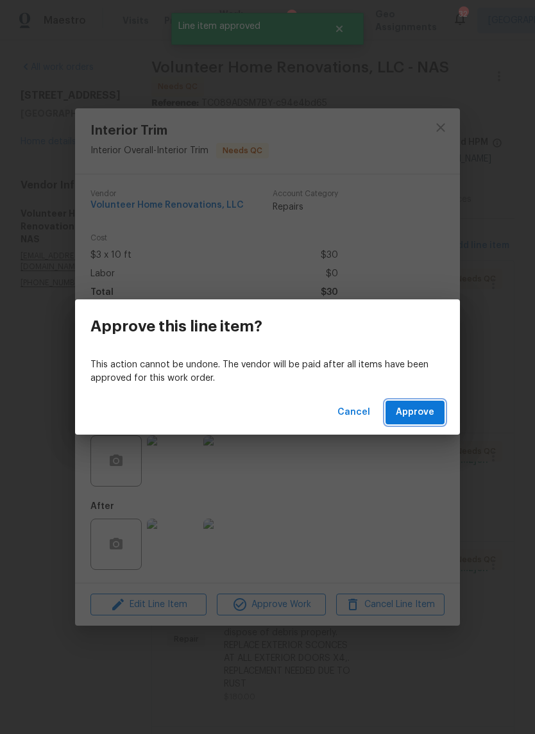
click at [424, 413] on span "Approve" at bounding box center [414, 412] width 38 height 16
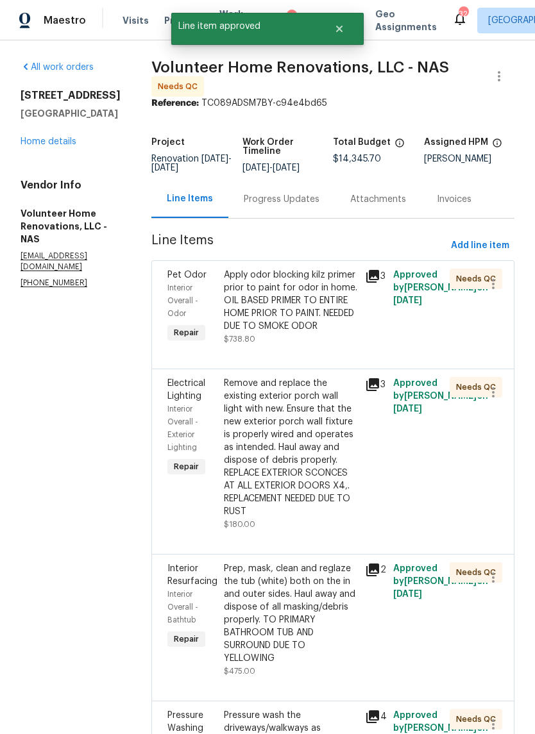
click at [351, 324] on div "Apply odor blocking kilz primer prior to paint for odor in home. OIL BASED PRIM…" at bounding box center [290, 301] width 133 height 64
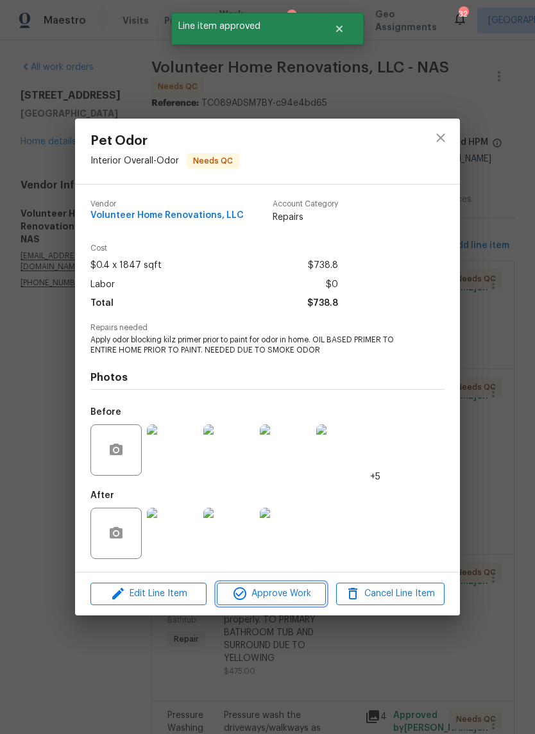
click at [310, 594] on span "Approve Work" at bounding box center [270, 594] width 101 height 16
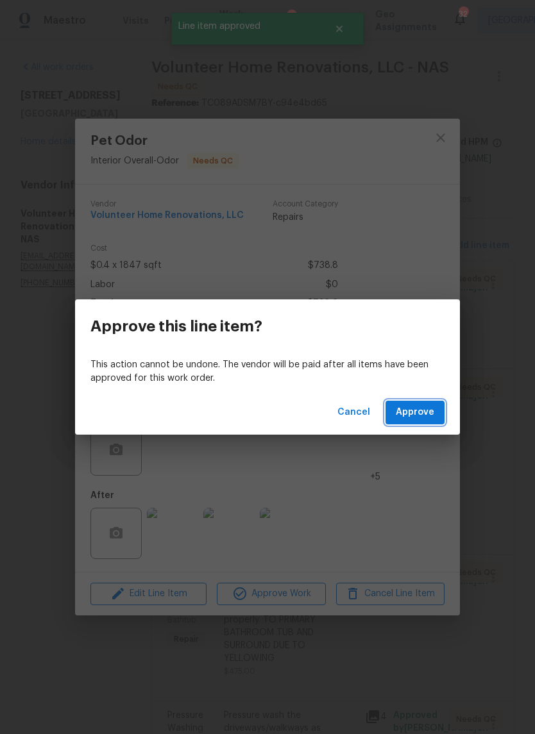
click at [430, 415] on span "Approve" at bounding box center [414, 412] width 38 height 16
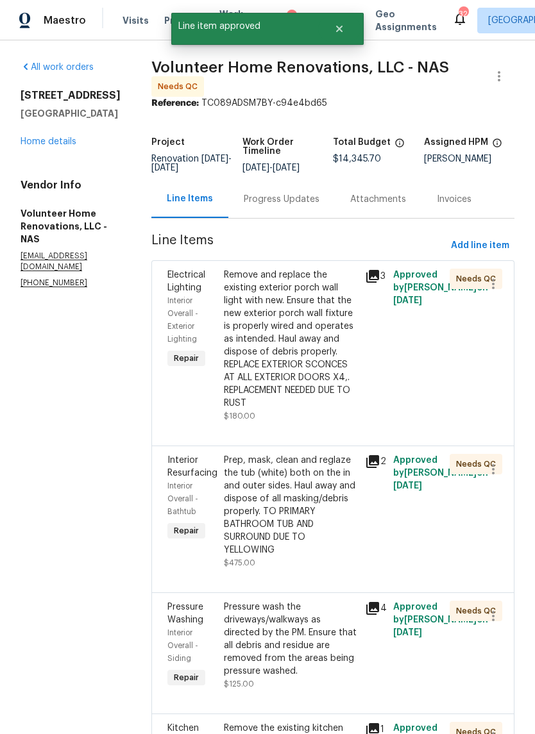
click at [327, 376] on div "Remove and replace the existing exterior porch wall light with new. Ensure that…" at bounding box center [290, 339] width 133 height 141
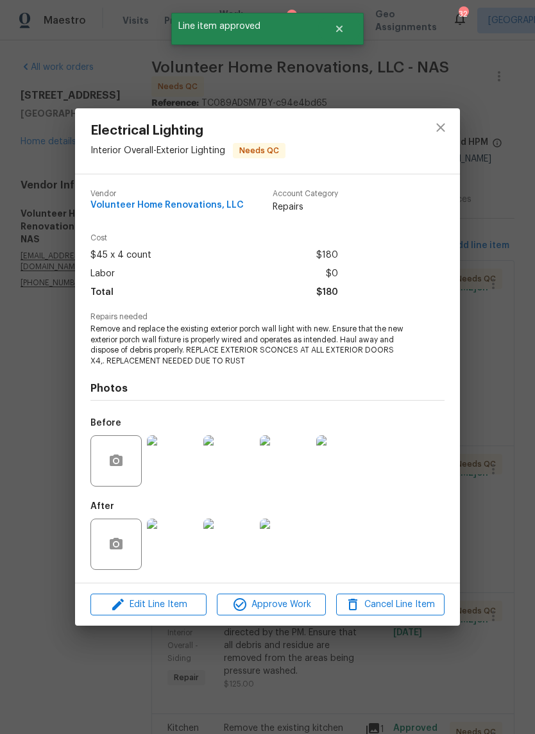
click at [296, 609] on span "Approve Work" at bounding box center [270, 605] width 101 height 16
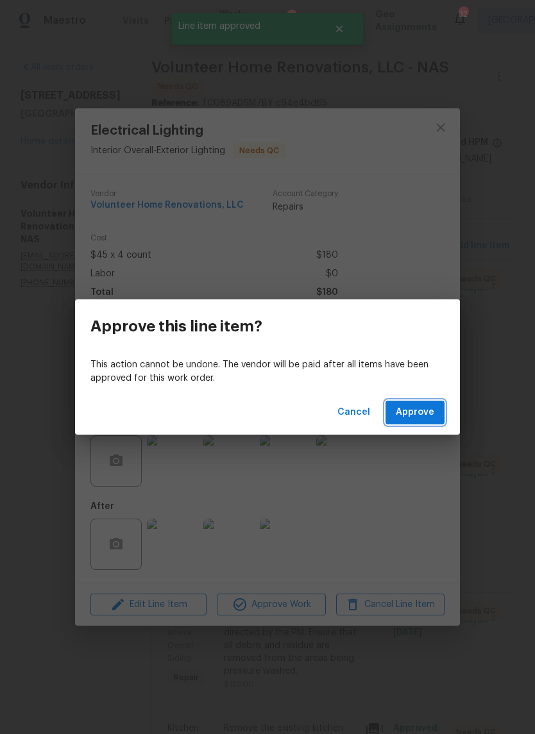
click at [428, 423] on button "Approve" at bounding box center [414, 413] width 59 height 24
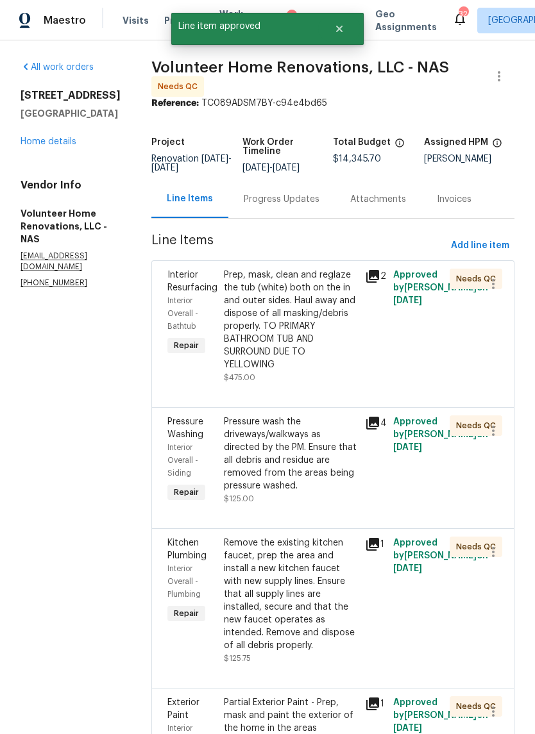
click at [343, 356] on div "Prep, mask, clean and reglaze the tub (white) both on the in and outer sides. H…" at bounding box center [290, 320] width 133 height 103
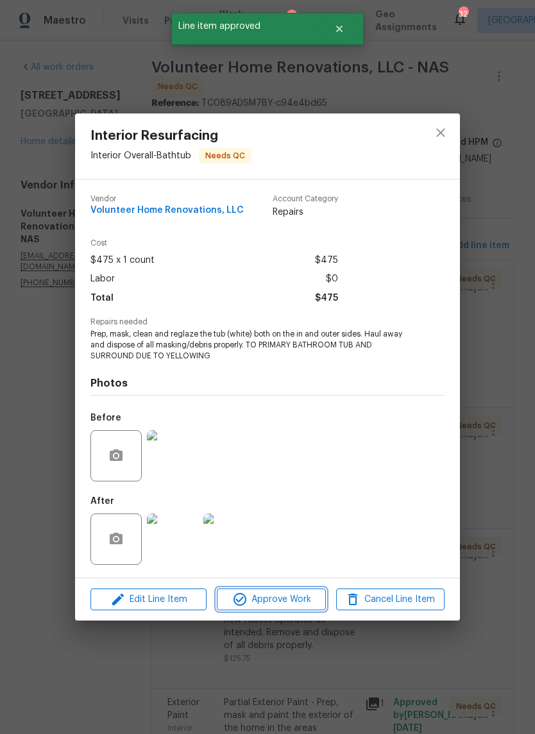
click at [295, 606] on span "Approve Work" at bounding box center [270, 600] width 101 height 16
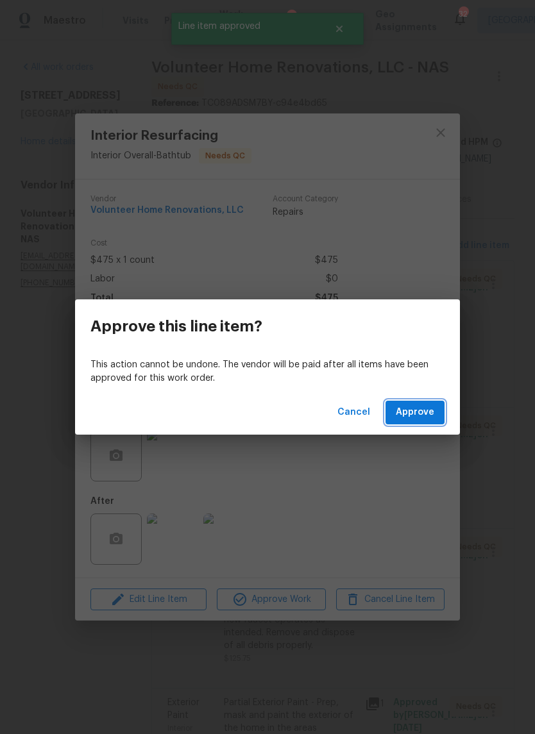
click at [420, 415] on span "Approve" at bounding box center [414, 412] width 38 height 16
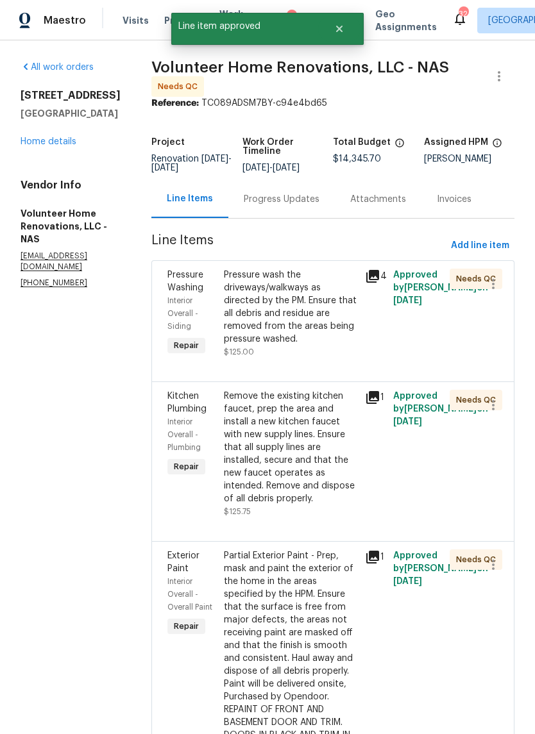
click at [357, 317] on div "Pressure wash the driveways/walkways as directed by the PM. Ensure that all deb…" at bounding box center [290, 307] width 133 height 77
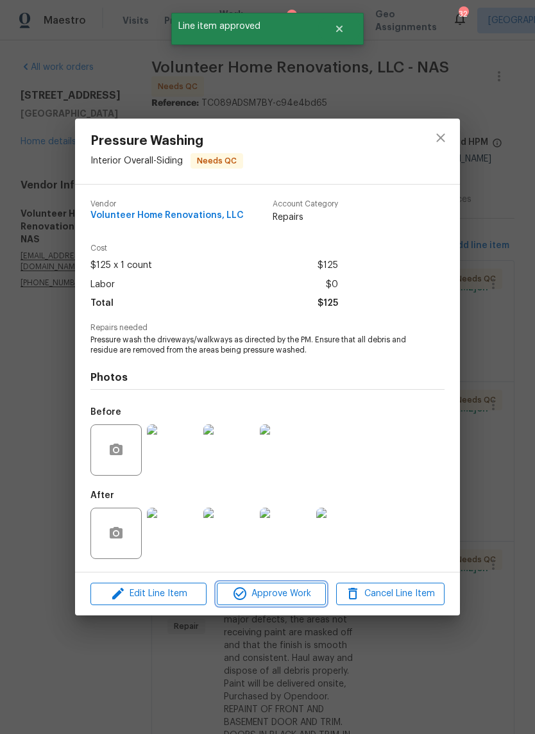
click at [304, 603] on button "Approve Work" at bounding box center [271, 594] width 108 height 22
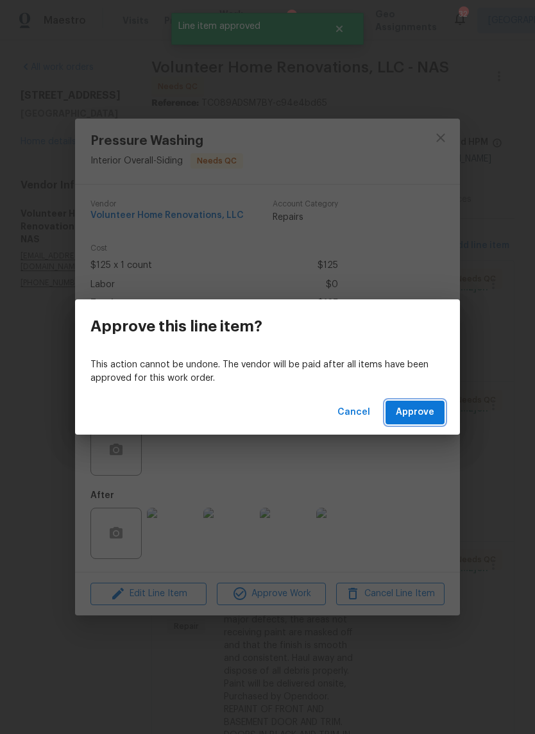
click at [419, 417] on span "Approve" at bounding box center [414, 412] width 38 height 16
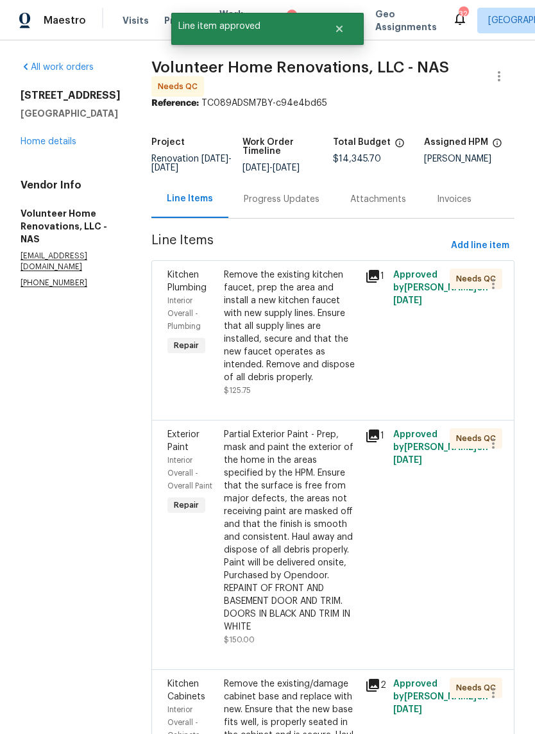
click at [344, 347] on div "Remove the existing kitchen faucet, prep the area and install a new kitchen fau…" at bounding box center [290, 326] width 133 height 115
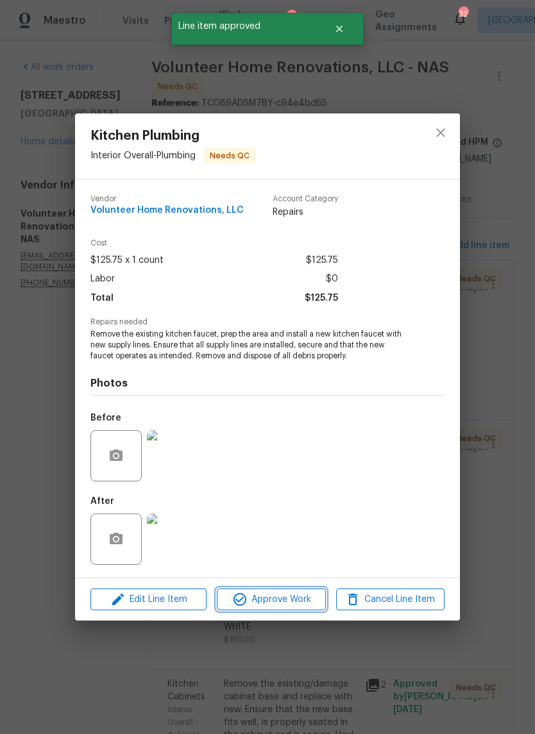
click at [297, 606] on span "Approve Work" at bounding box center [270, 600] width 101 height 16
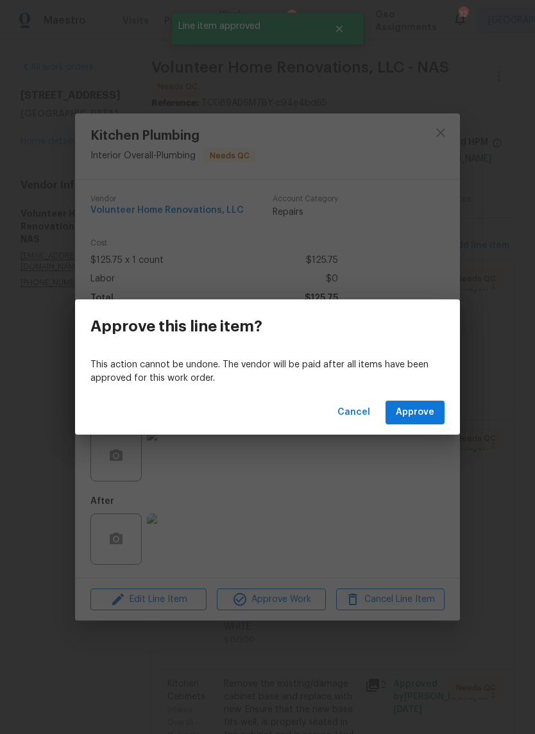
click at [424, 411] on span "Approve" at bounding box center [414, 412] width 38 height 16
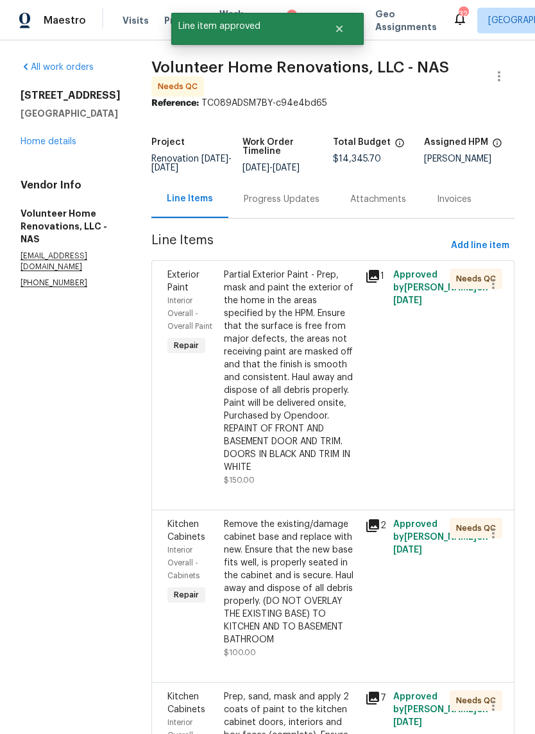
click at [340, 401] on div "Partial Exterior Paint - Prep, mask and paint the exterior of the home in the a…" at bounding box center [290, 371] width 133 height 205
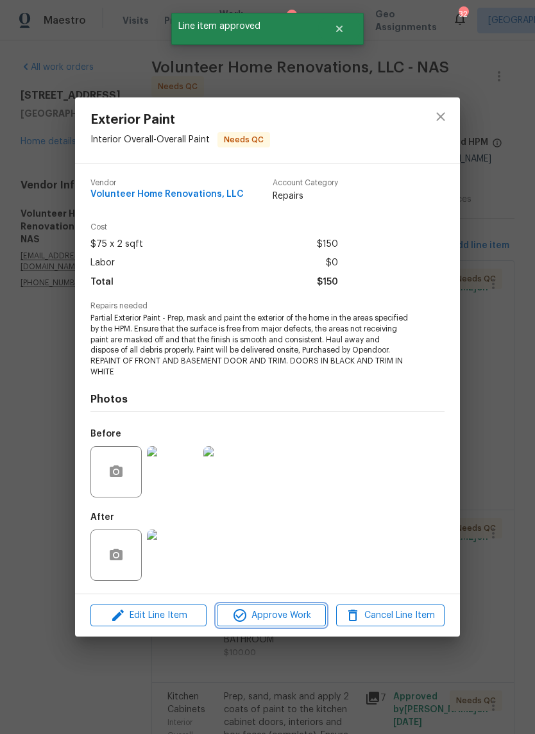
click at [300, 615] on span "Approve Work" at bounding box center [270, 616] width 101 height 16
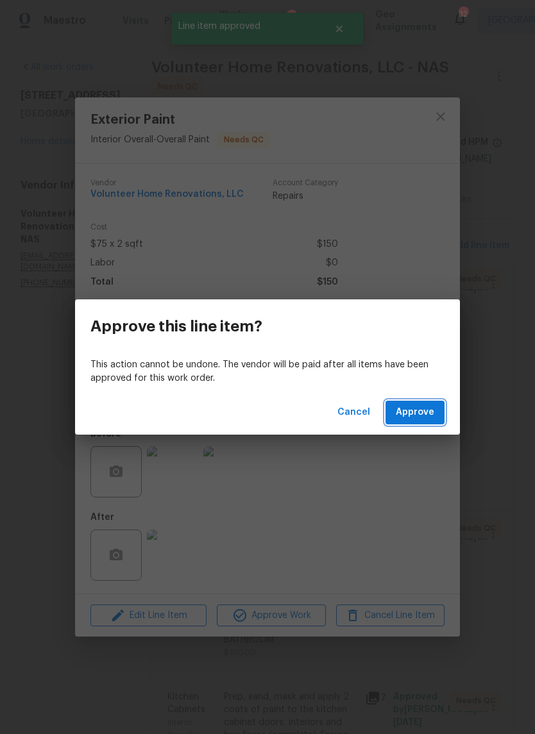
click at [419, 414] on span "Approve" at bounding box center [414, 412] width 38 height 16
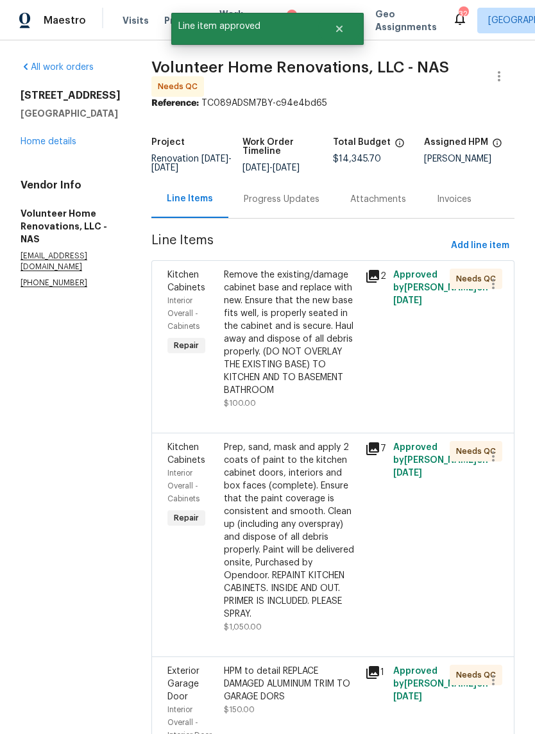
click at [353, 350] on div "Remove the existing/damage cabinet base and replace with new. Ensure that the n…" at bounding box center [290, 333] width 133 height 128
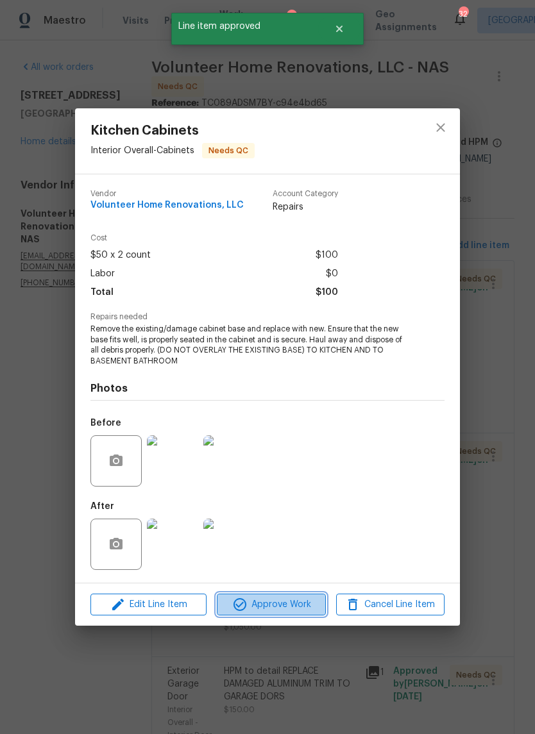
click at [300, 606] on span "Approve Work" at bounding box center [270, 605] width 101 height 16
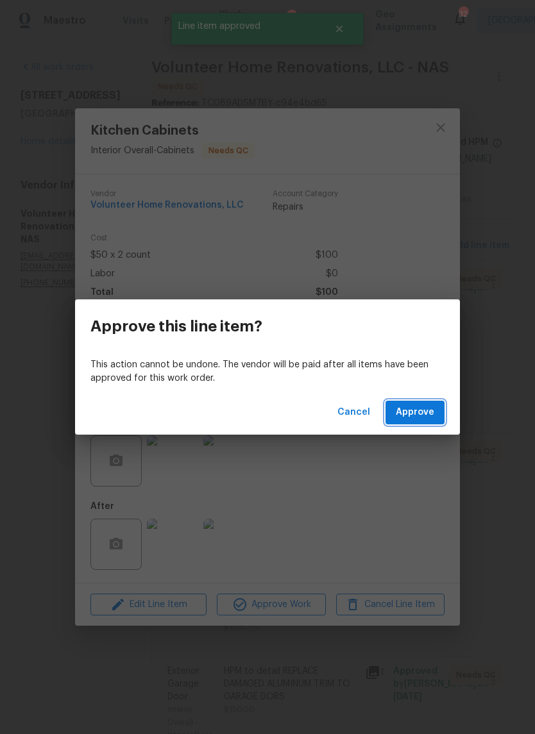
click at [424, 407] on span "Approve" at bounding box center [414, 412] width 38 height 16
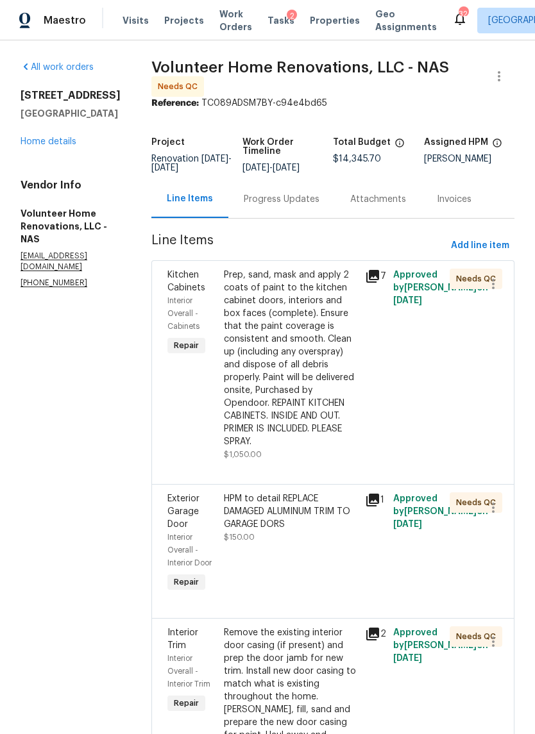
click at [326, 369] on div "Prep, sand, mask and apply 2 coats of paint to the kitchen cabinet doors, inter…" at bounding box center [290, 358] width 133 height 179
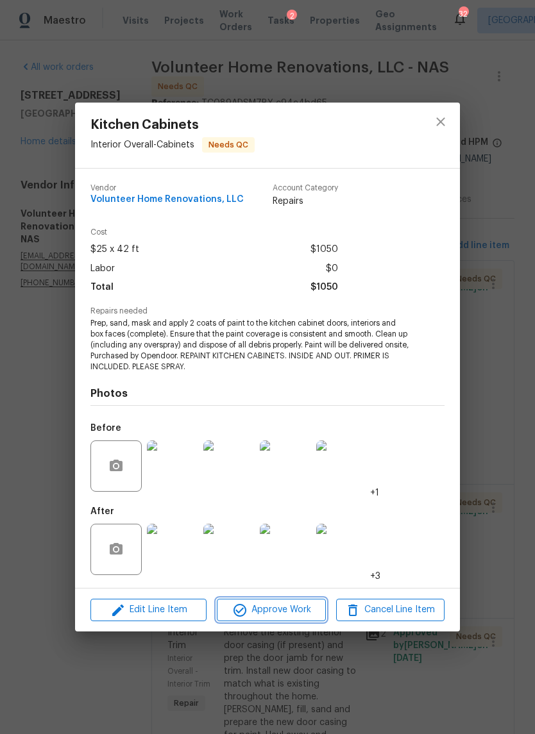
click at [299, 608] on span "Approve Work" at bounding box center [270, 610] width 101 height 16
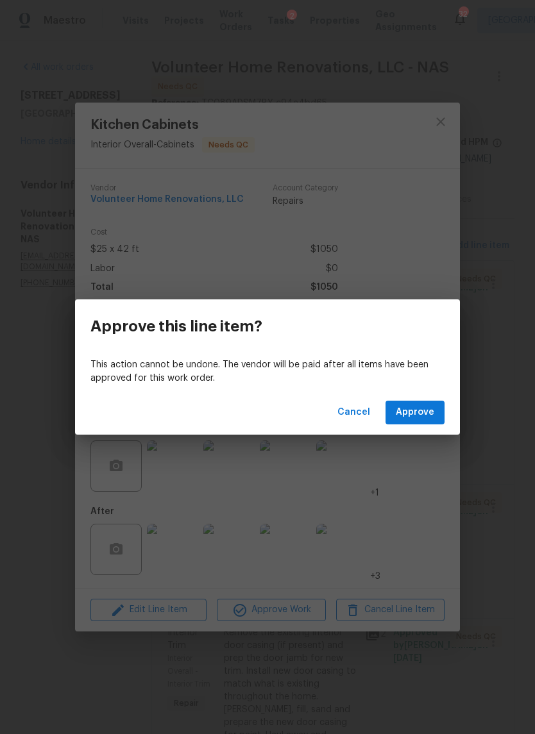
click at [421, 408] on span "Approve" at bounding box center [414, 412] width 38 height 16
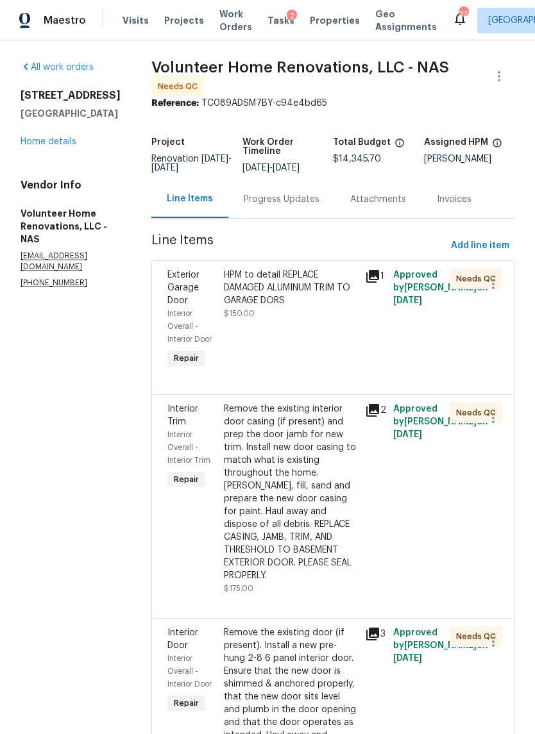
click at [338, 362] on div "HPM to detail REPLACE DAMAGED ALUMINUM TRIM TO GARAGE DORS $150.00" at bounding box center [290, 320] width 141 height 110
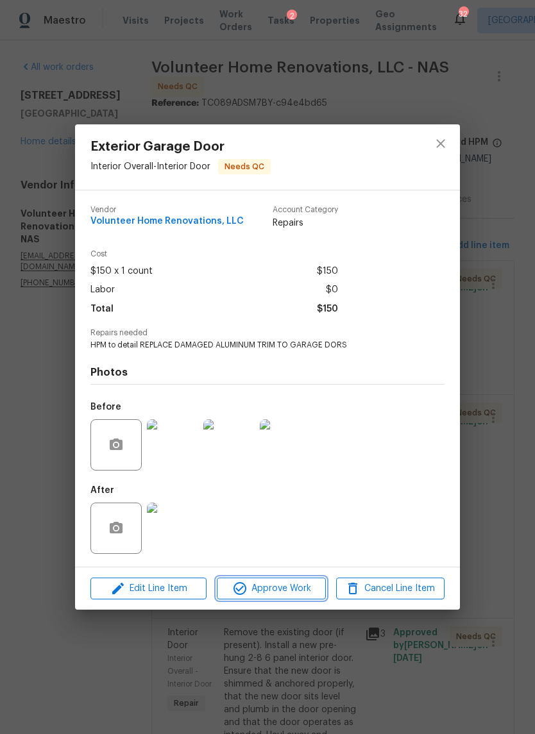
click at [293, 586] on span "Approve Work" at bounding box center [270, 589] width 101 height 16
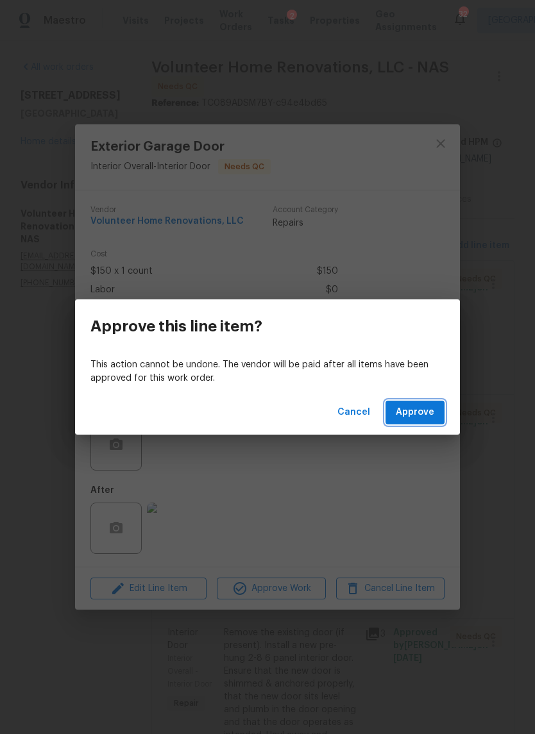
click at [415, 408] on span "Approve" at bounding box center [414, 412] width 38 height 16
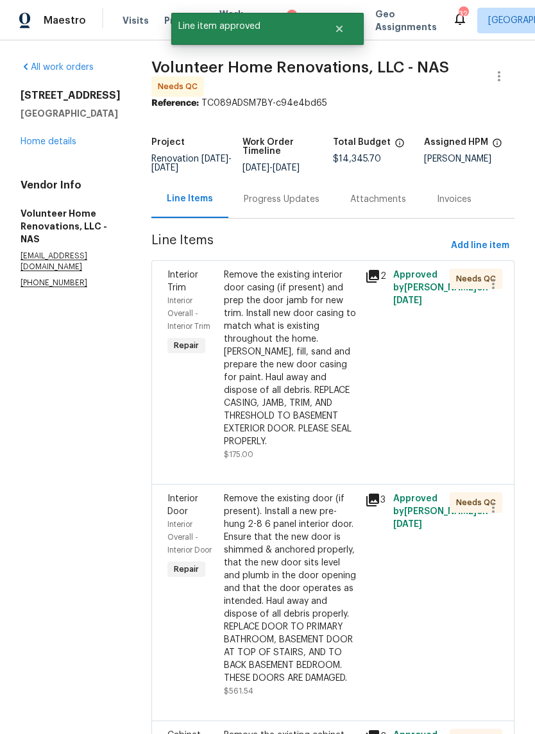
click at [331, 375] on div "Remove the existing interior door casing (if present) and prep the door jamb fo…" at bounding box center [290, 358] width 133 height 179
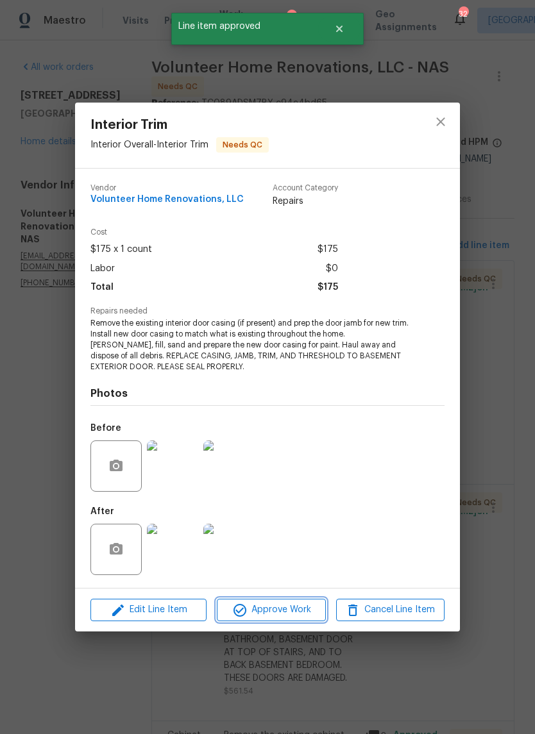
click at [303, 603] on span "Approve Work" at bounding box center [270, 610] width 101 height 16
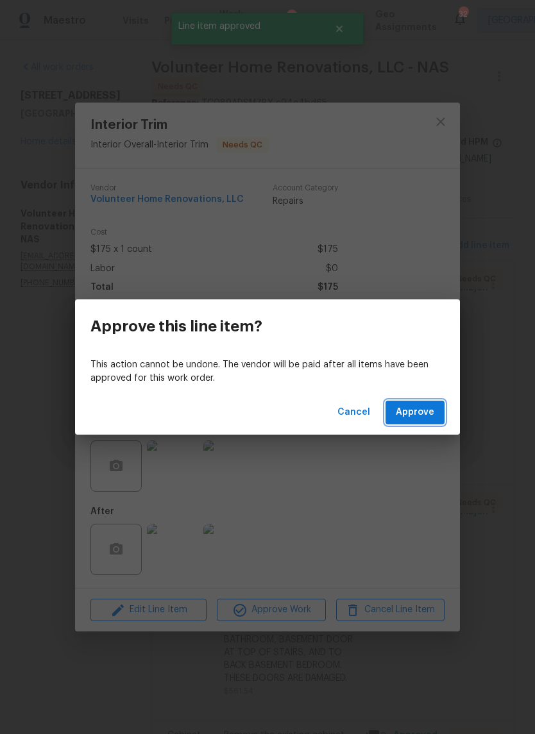
click at [424, 418] on span "Approve" at bounding box center [414, 412] width 38 height 16
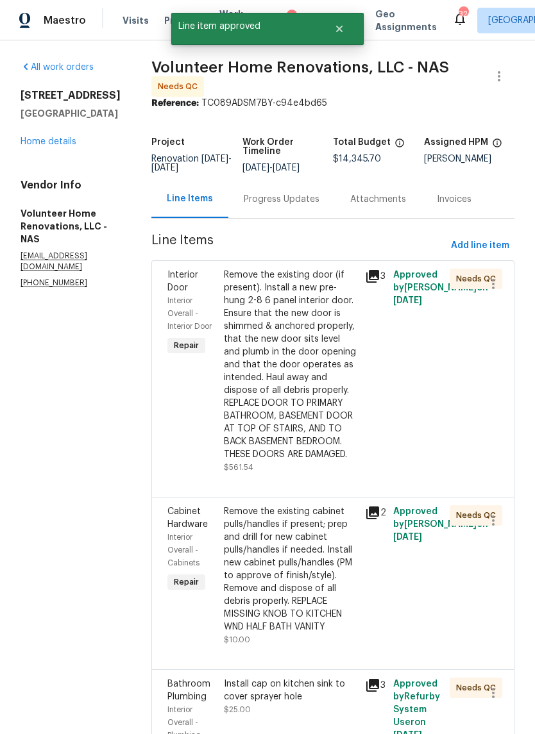
click at [339, 400] on div "Remove the existing door (if present). Install a new pre-hung 2-8 6 panel inter…" at bounding box center [290, 365] width 133 height 192
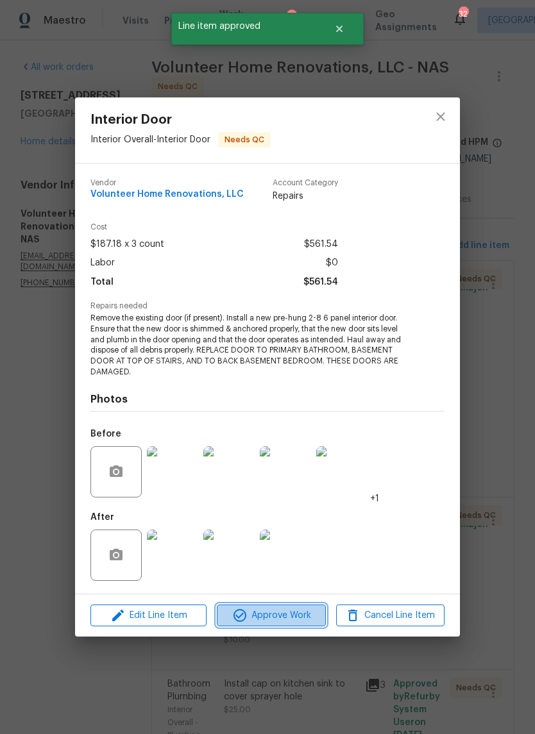
click at [307, 606] on button "Approve Work" at bounding box center [271, 615] width 108 height 22
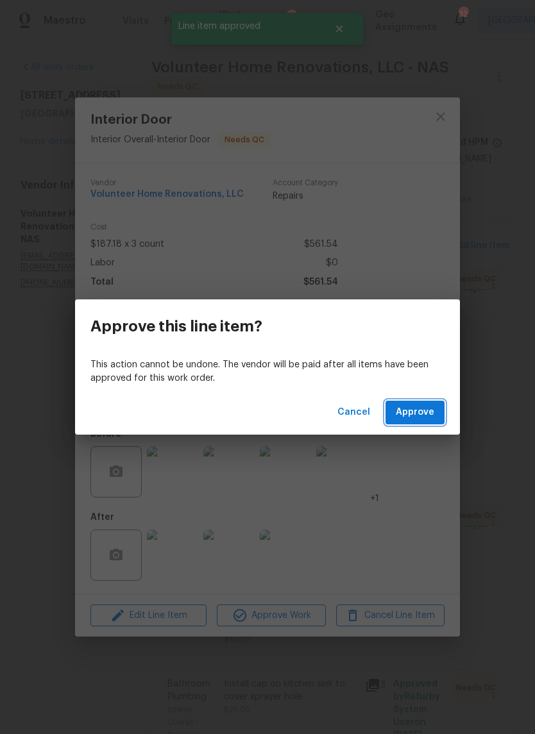
click at [422, 418] on span "Approve" at bounding box center [414, 412] width 38 height 16
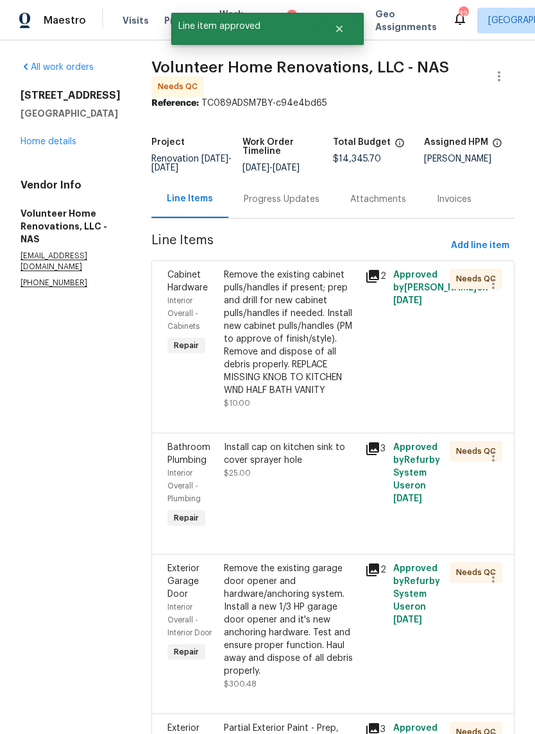
click at [352, 344] on div "Remove the existing cabinet pulls/handles if present; prep and drill for new ca…" at bounding box center [290, 333] width 133 height 128
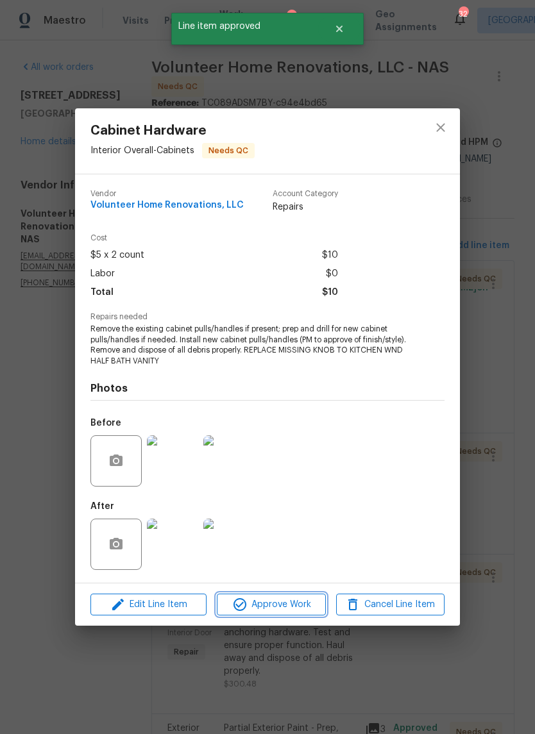
click at [303, 610] on span "Approve Work" at bounding box center [270, 605] width 101 height 16
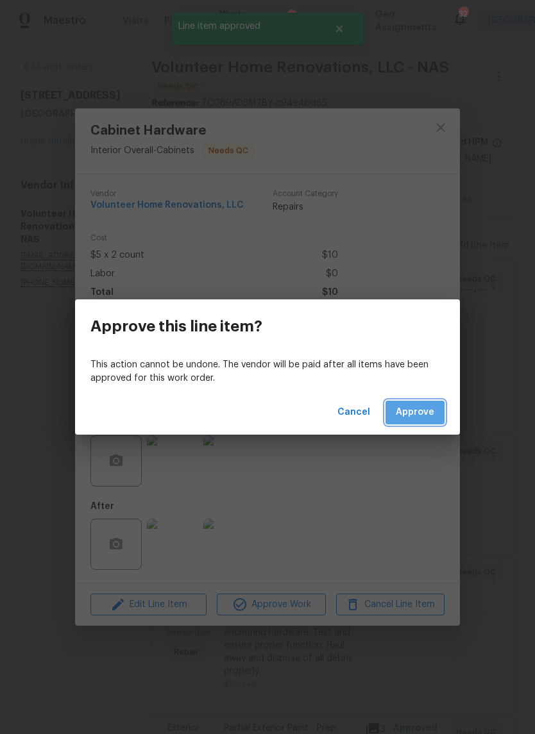
click at [419, 407] on span "Approve" at bounding box center [414, 412] width 38 height 16
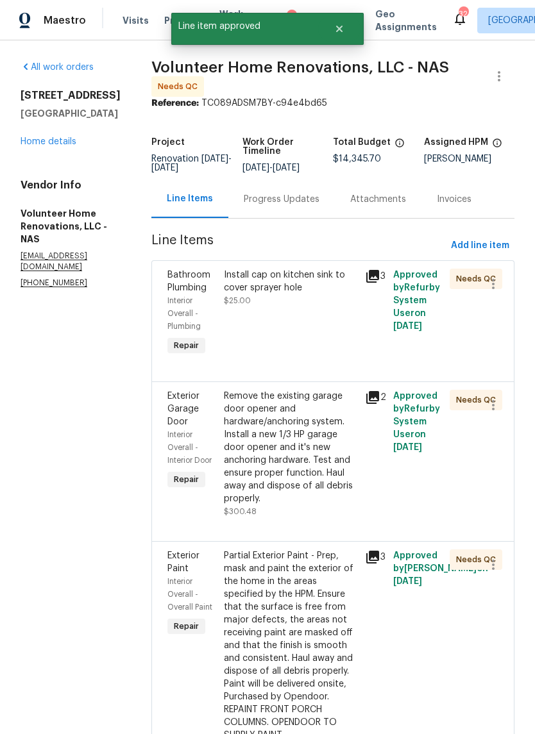
click at [352, 354] on div "Install cap on kitchen sink to cover sprayer hole $25.00" at bounding box center [290, 313] width 141 height 97
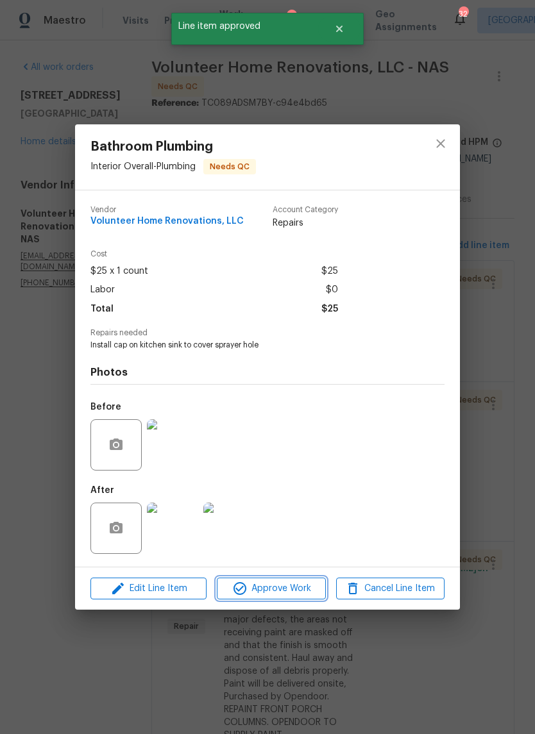
click at [305, 590] on span "Approve Work" at bounding box center [270, 589] width 101 height 16
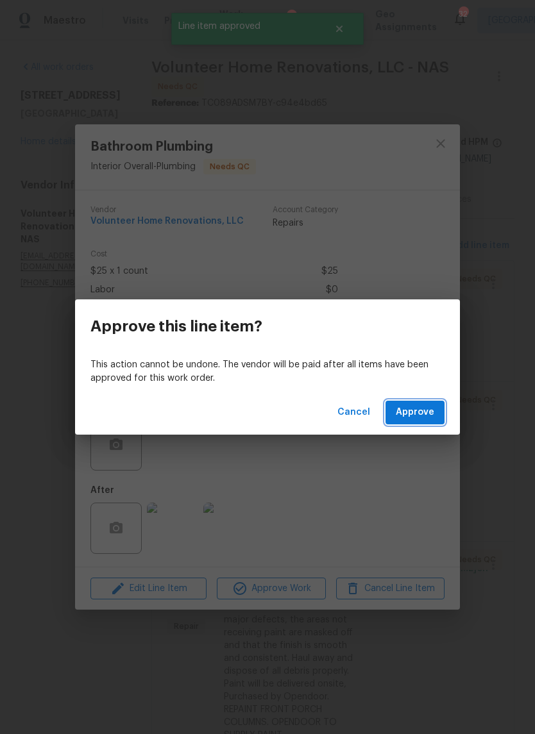
click at [427, 413] on span "Approve" at bounding box center [414, 412] width 38 height 16
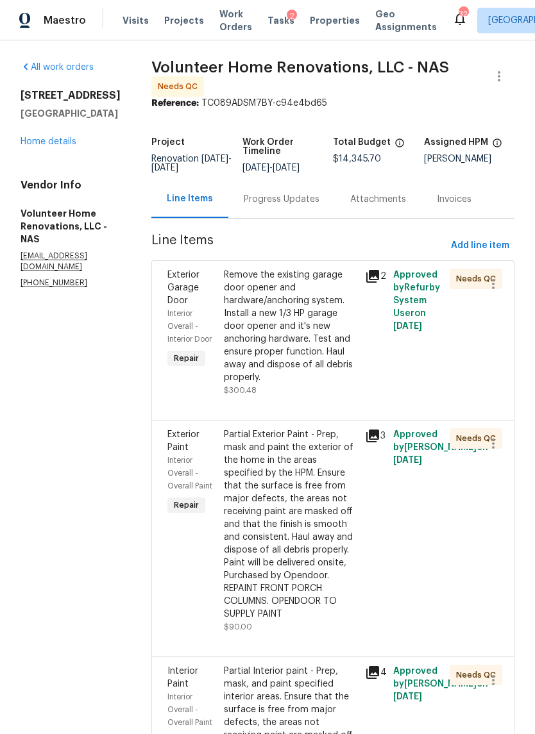
click at [326, 360] on div "Remove the existing garage door opener and hardware/anchoring system. Install a…" at bounding box center [290, 326] width 133 height 115
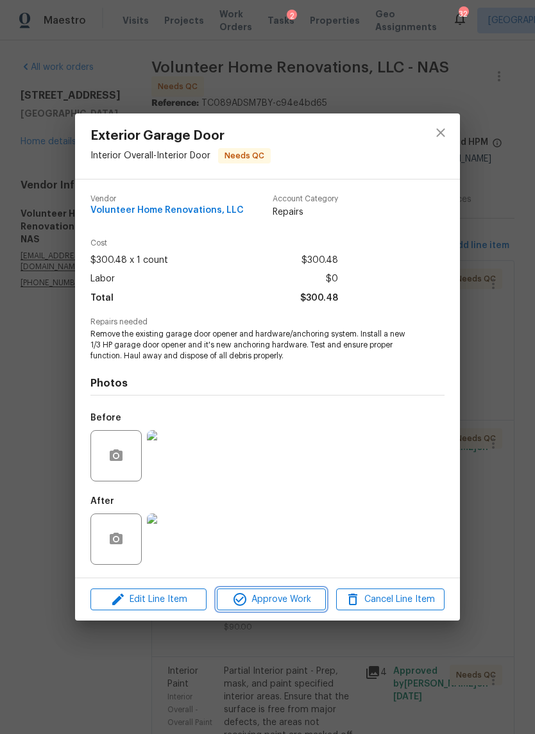
click at [305, 597] on span "Approve Work" at bounding box center [270, 600] width 101 height 16
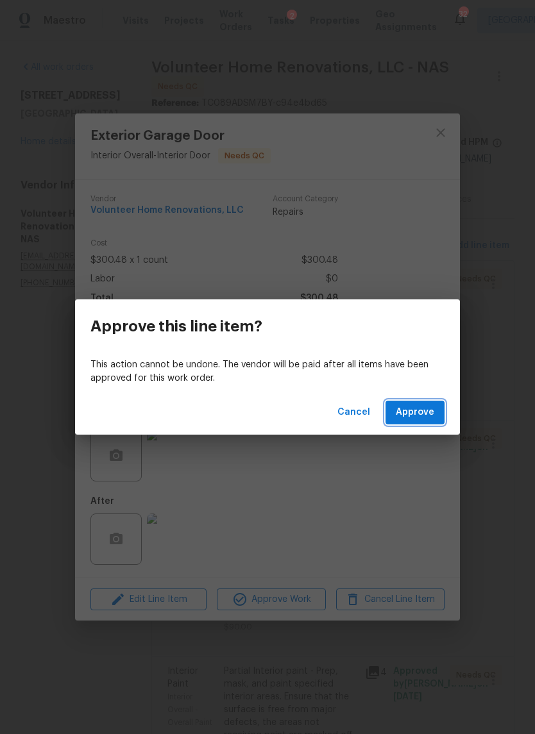
click at [424, 410] on span "Approve" at bounding box center [414, 412] width 38 height 16
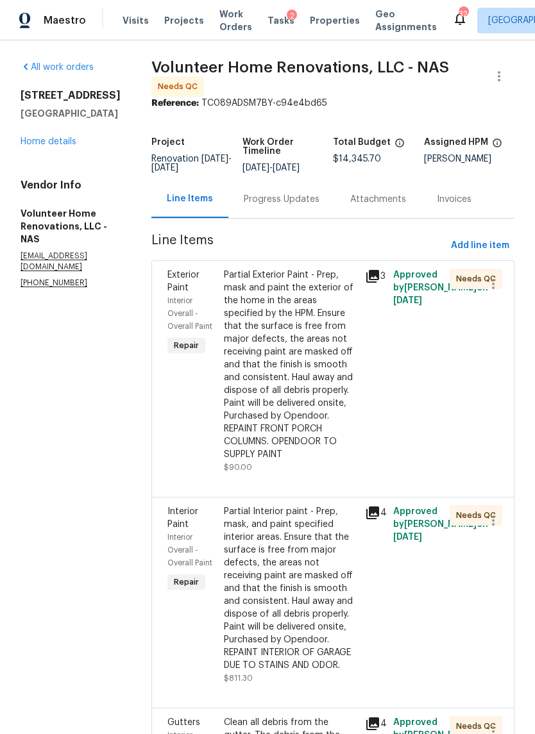
click at [357, 418] on div "Partial Exterior Paint - Prep, mask and paint the exterior of the home in the a…" at bounding box center [290, 365] width 133 height 192
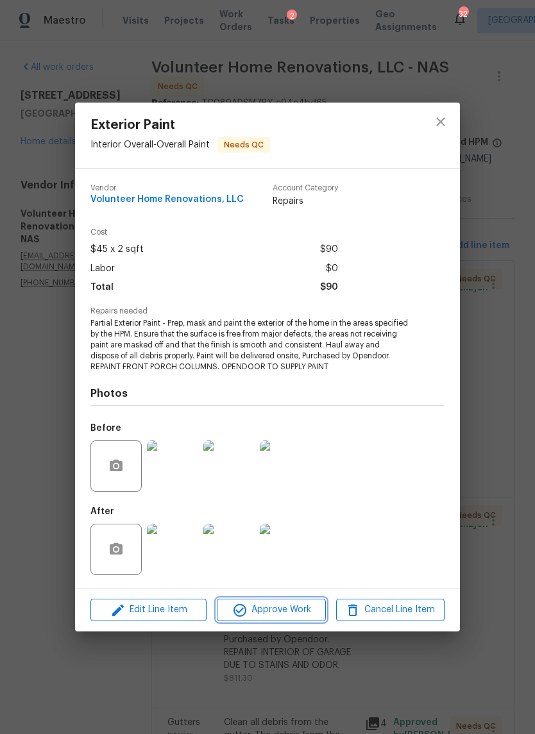
click at [303, 609] on span "Approve Work" at bounding box center [270, 610] width 101 height 16
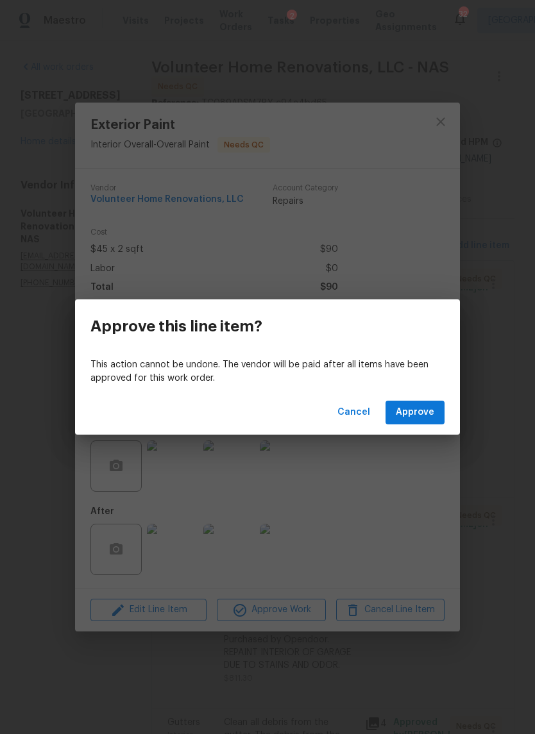
click at [424, 406] on span "Approve" at bounding box center [414, 412] width 38 height 16
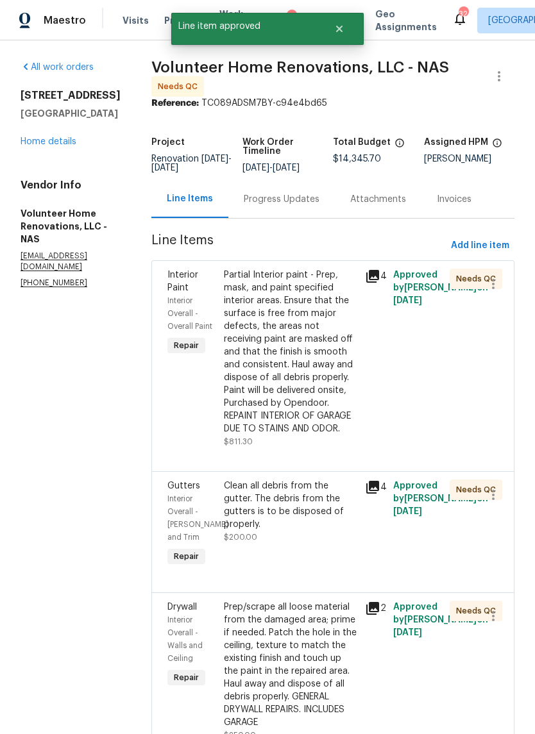
click at [346, 374] on div "Partial Interior paint - Prep, mask, and paint specified interior areas. Ensure…" at bounding box center [290, 352] width 133 height 167
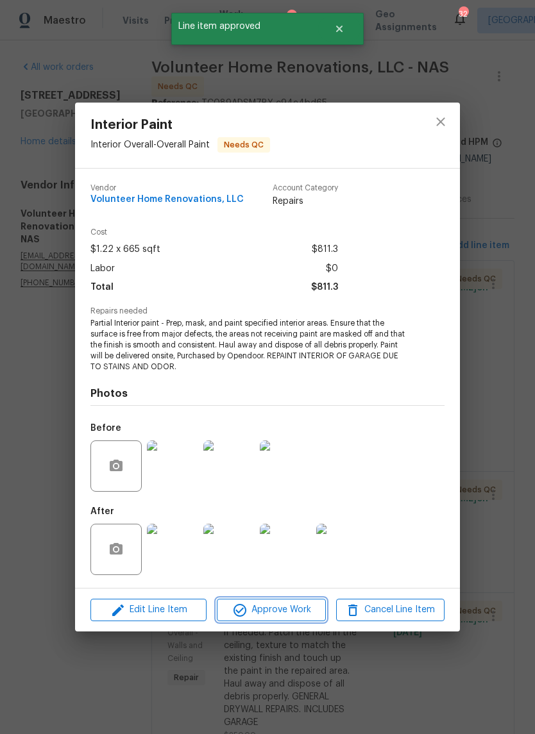
click at [297, 620] on button "Approve Work" at bounding box center [271, 610] width 108 height 22
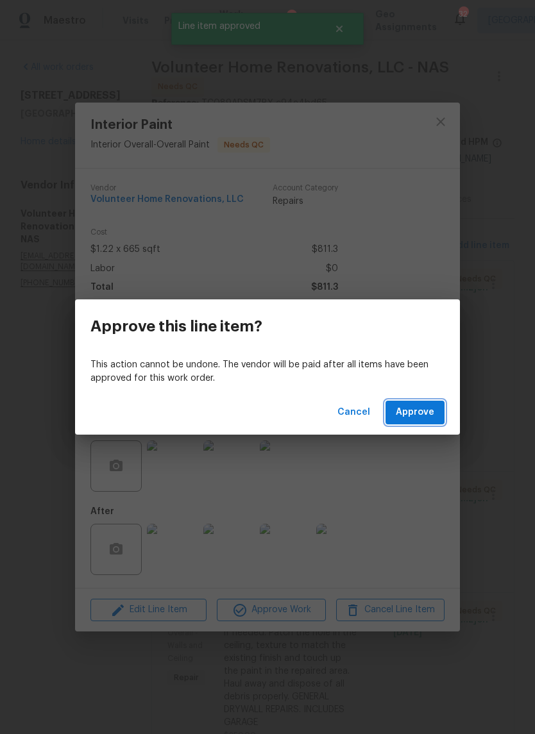
click at [426, 404] on button "Approve" at bounding box center [414, 413] width 59 height 24
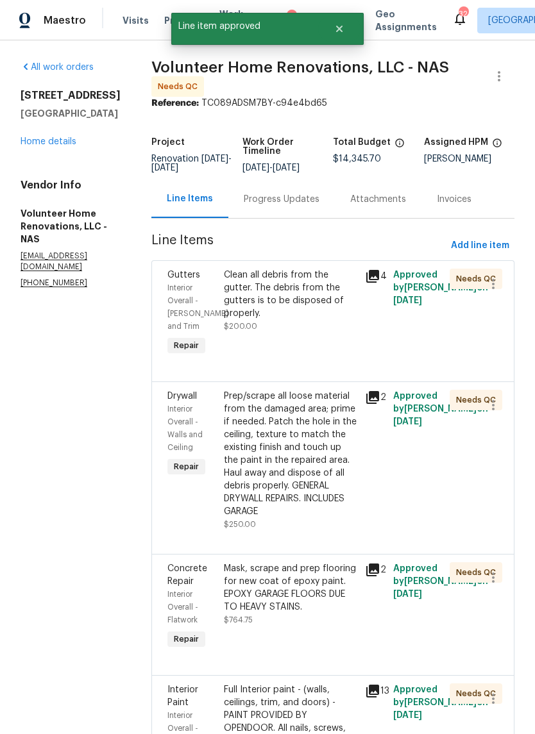
click at [327, 333] on div "Clean all debris from the gutter. The debris from the gutters is to be disposed…" at bounding box center [290, 301] width 133 height 64
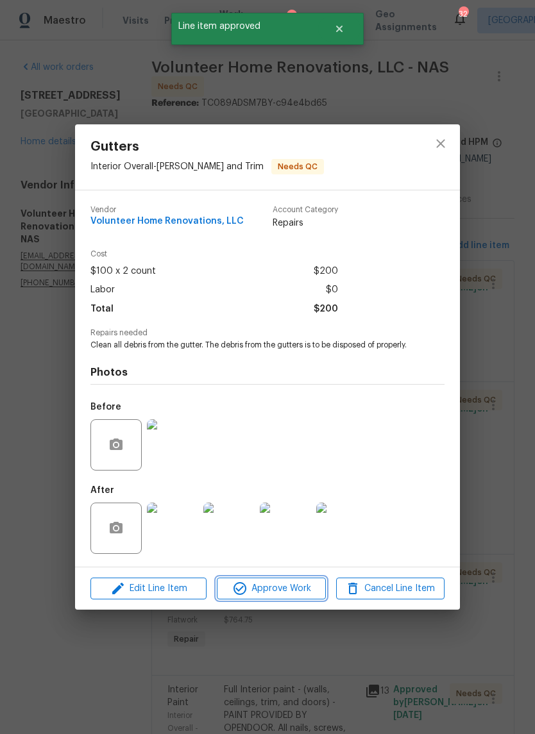
click at [288, 597] on span "Approve Work" at bounding box center [270, 589] width 101 height 16
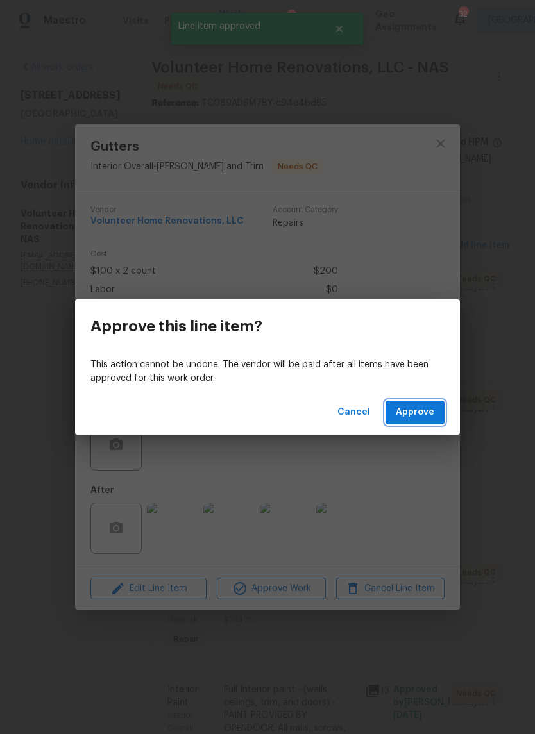
click at [409, 401] on button "Approve" at bounding box center [414, 413] width 59 height 24
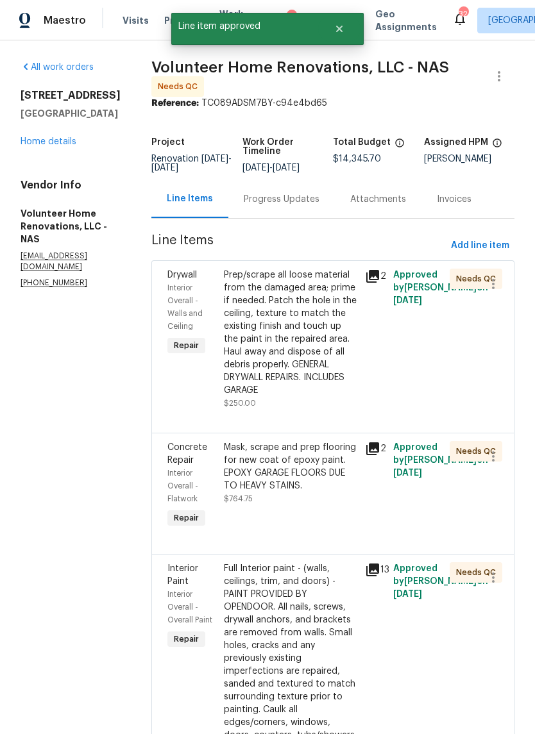
click at [321, 361] on div "Prep/scrape all loose material from the damaged area; prime if needed. Patch th…" at bounding box center [290, 333] width 133 height 128
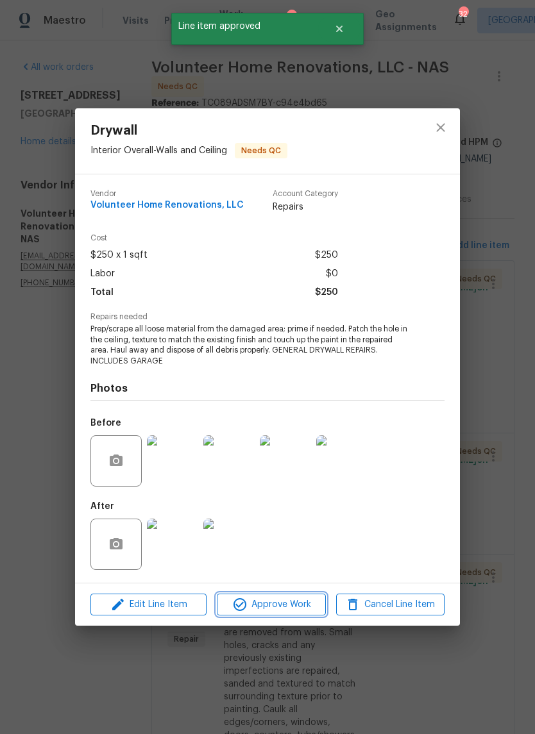
click at [295, 609] on span "Approve Work" at bounding box center [270, 605] width 101 height 16
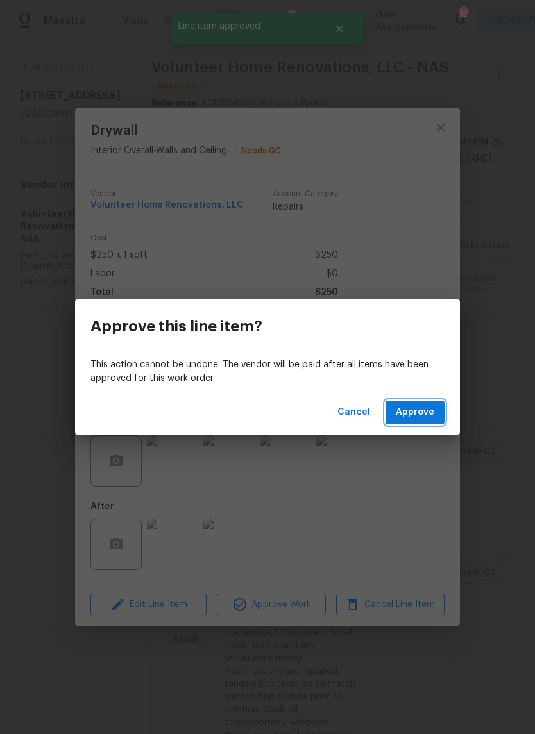
click at [426, 415] on span "Approve" at bounding box center [414, 412] width 38 height 16
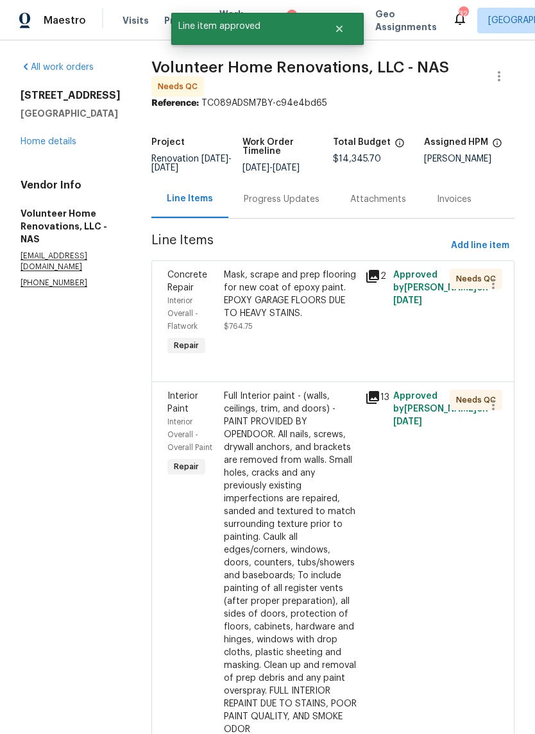
click at [342, 320] on div "Mask, scrape and prep flooring for new coat of epoxy paint. EPOXY GARAGE FLOORS…" at bounding box center [290, 294] width 133 height 51
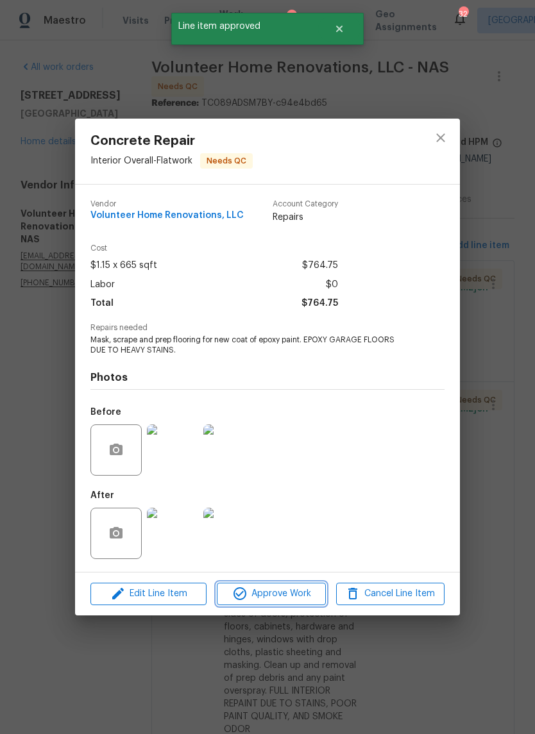
click at [292, 595] on span "Approve Work" at bounding box center [270, 594] width 101 height 16
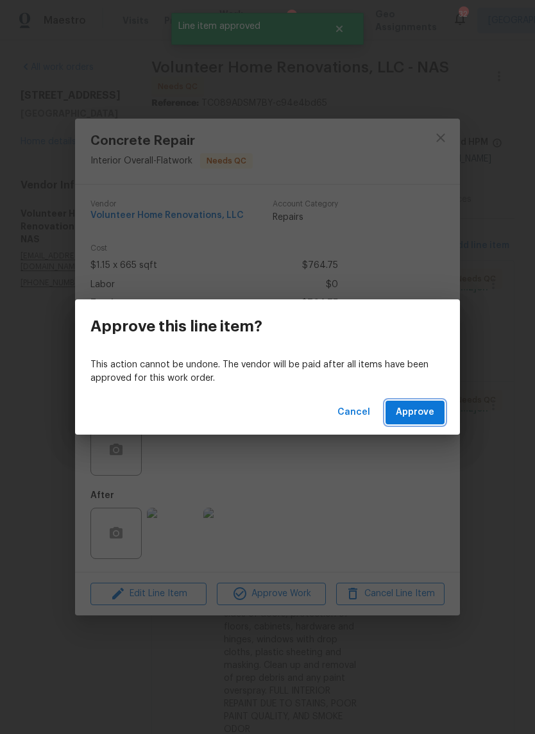
click at [419, 407] on span "Approve" at bounding box center [414, 412] width 38 height 16
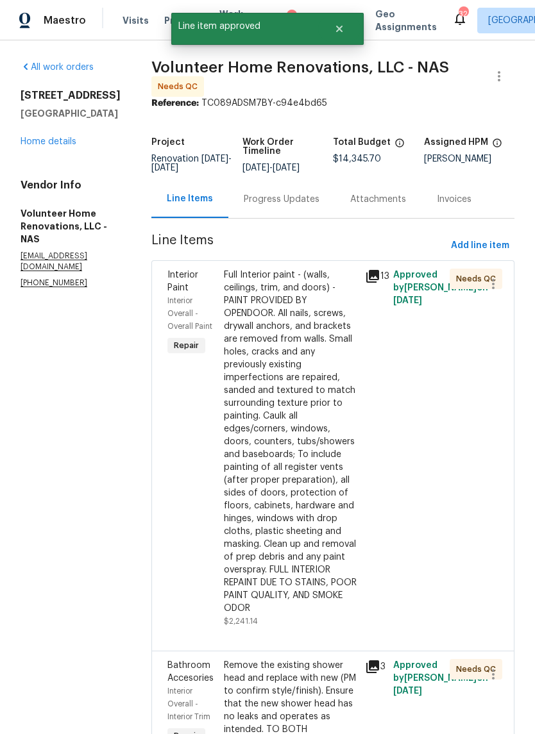
click at [336, 364] on div "Full Interior paint - (walls, ceilings, trim, and doors) - PAINT PROVIDED BY OP…" at bounding box center [290, 442] width 133 height 346
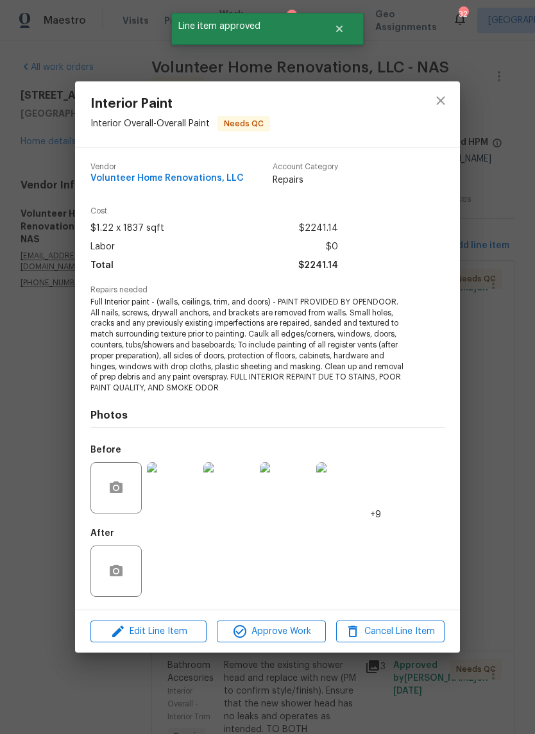
click at [300, 634] on span "Approve Work" at bounding box center [270, 632] width 101 height 16
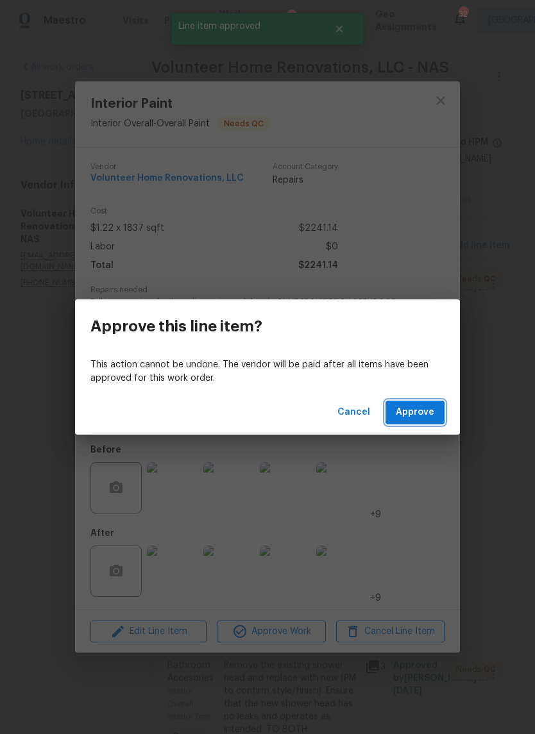
click at [419, 404] on span "Approve" at bounding box center [414, 412] width 38 height 16
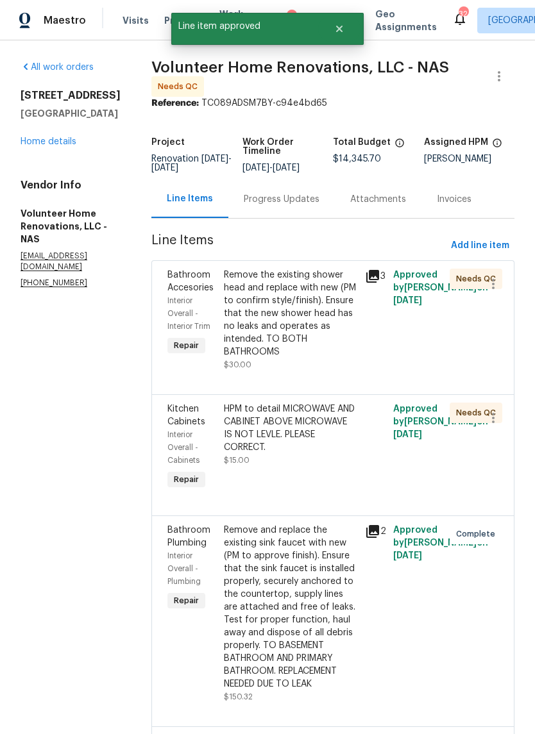
click at [337, 348] on div "Remove the existing shower head and replace with new (PM to confirm style/finis…" at bounding box center [290, 314] width 133 height 90
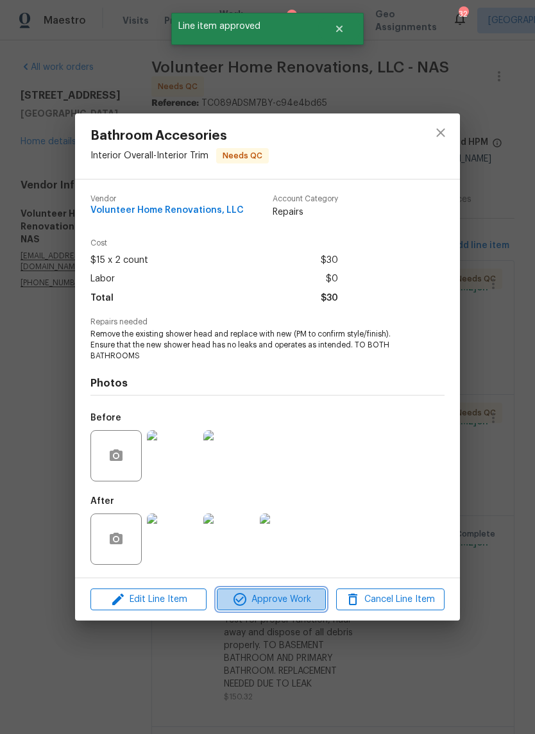
click at [287, 599] on span "Approve Work" at bounding box center [270, 600] width 101 height 16
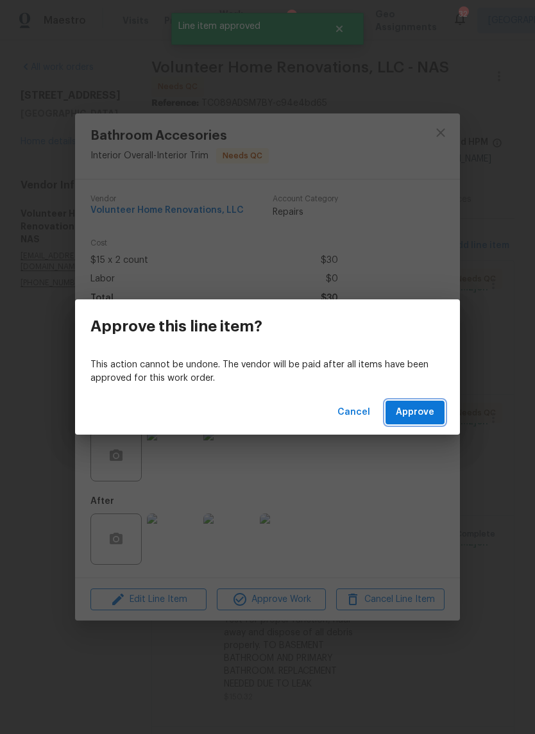
click at [424, 409] on span "Approve" at bounding box center [414, 412] width 38 height 16
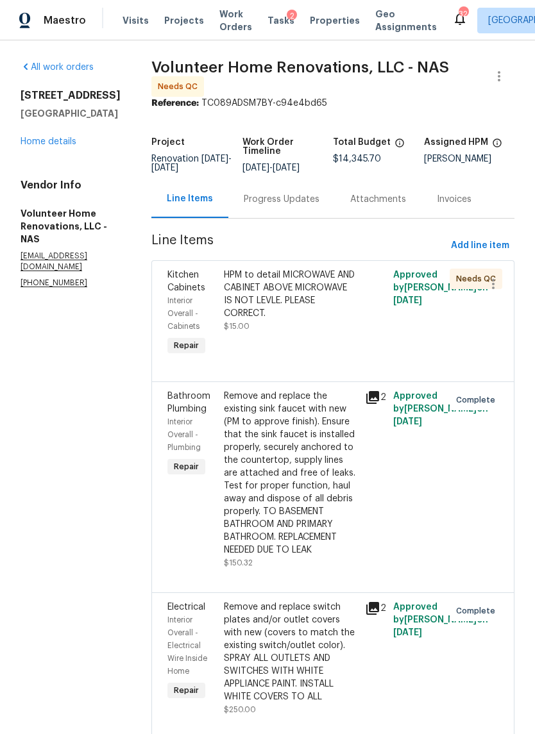
click at [357, 311] on div "HPM to detail MICROWAVE AND CABINET ABOVE MICROWAVE IS NOT LEVLE. PLEASE CORREC…" at bounding box center [290, 294] width 133 height 51
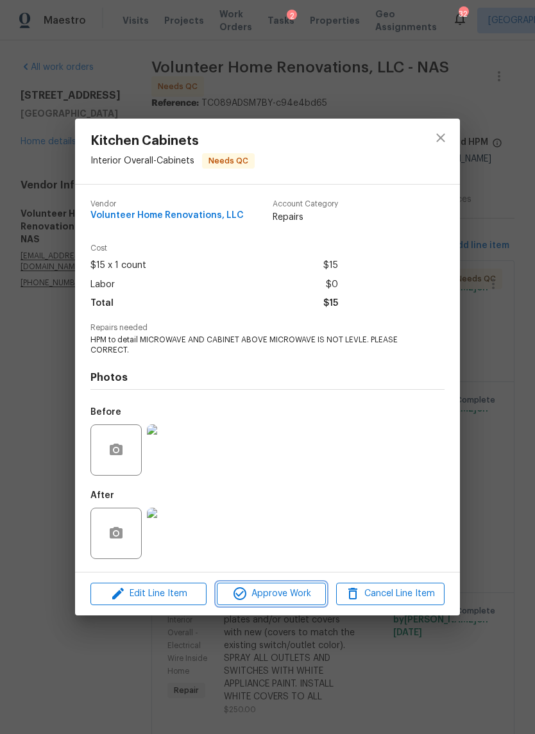
click at [301, 587] on span "Approve Work" at bounding box center [270, 594] width 101 height 16
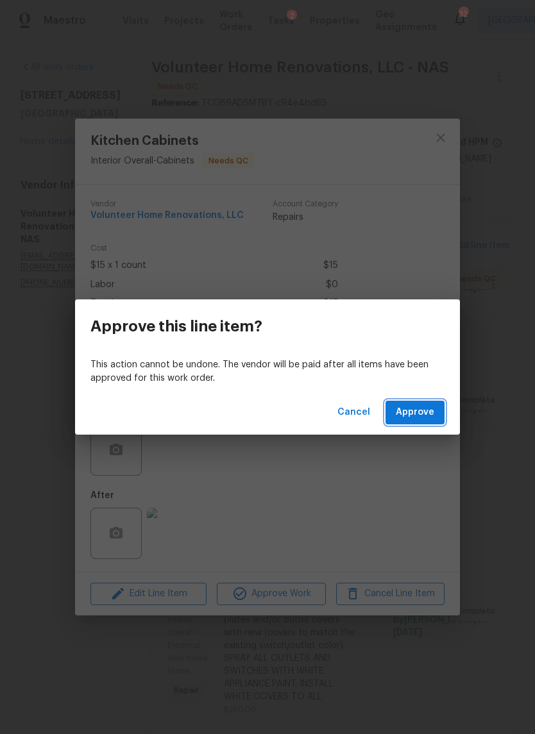
click at [420, 413] on span "Approve" at bounding box center [414, 412] width 38 height 16
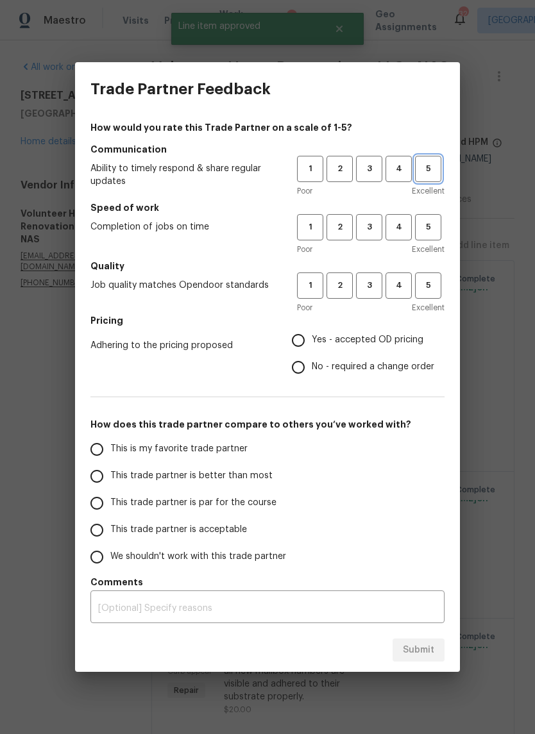
click at [427, 169] on span "5" at bounding box center [428, 169] width 24 height 15
click at [435, 234] on span "5" at bounding box center [428, 227] width 24 height 15
click at [431, 296] on button "5" at bounding box center [428, 285] width 26 height 26
click at [373, 345] on span "Yes - accepted OD pricing" at bounding box center [368, 339] width 112 height 13
click at [312, 345] on input "Yes - accepted OD pricing" at bounding box center [298, 340] width 27 height 27
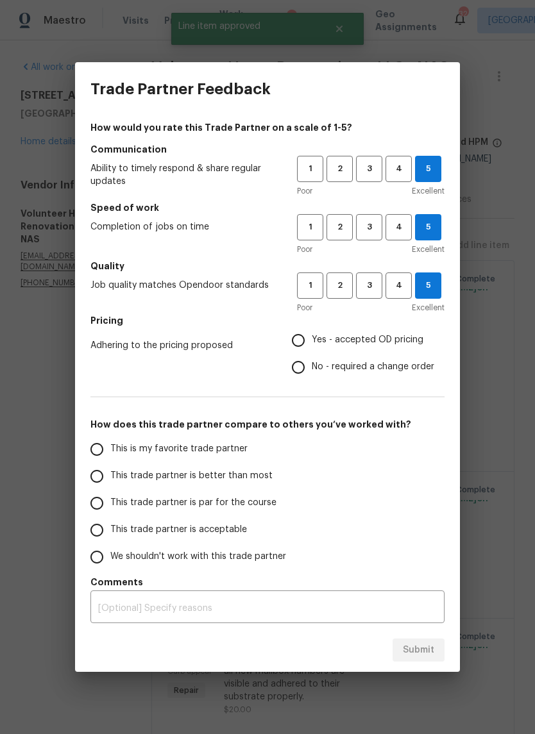
radio input "true"
click at [248, 485] on label "This trade partner is better than most" at bounding box center [184, 476] width 203 height 27
click at [110, 485] on input "This trade partner is better than most" at bounding box center [96, 476] width 27 height 27
click at [422, 646] on span "Submit" at bounding box center [418, 650] width 31 height 16
radio input "true"
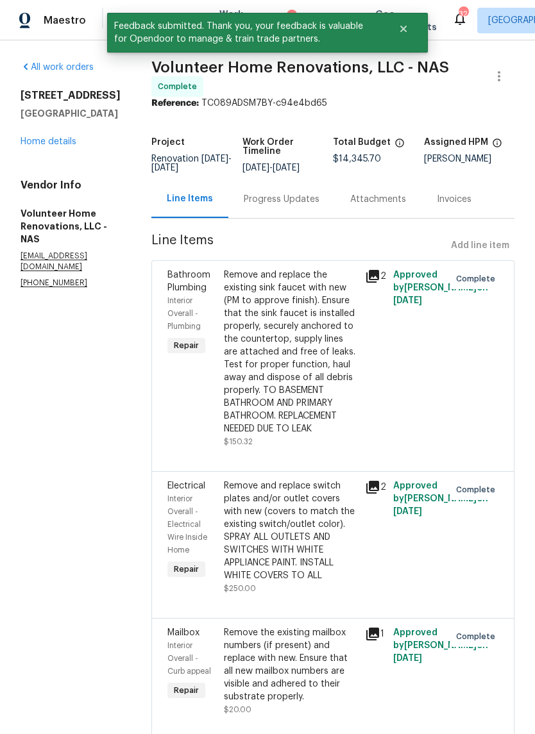
click at [63, 163] on div "All work orders [STREET_ADDRESS] Home details Vendor Info Volunteer Home Renova…" at bounding box center [71, 175] width 100 height 228
click at [65, 144] on link "Home details" at bounding box center [49, 141] width 56 height 9
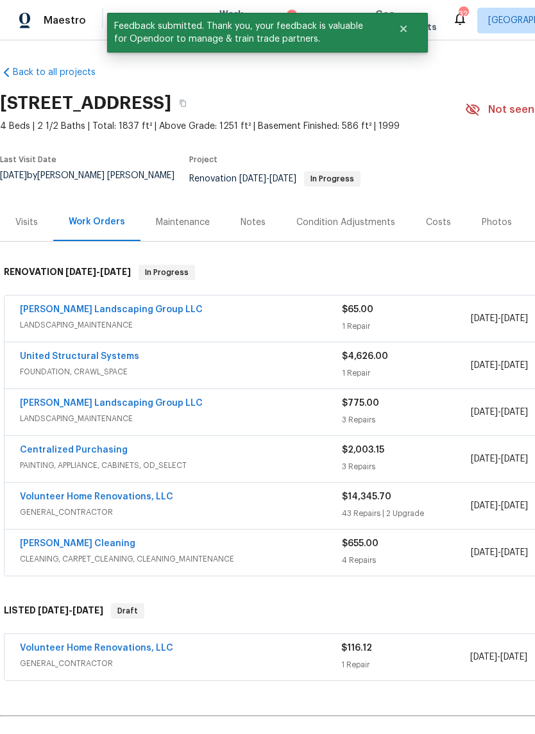
click at [244, 222] on div "Notes" at bounding box center [253, 222] width 56 height 38
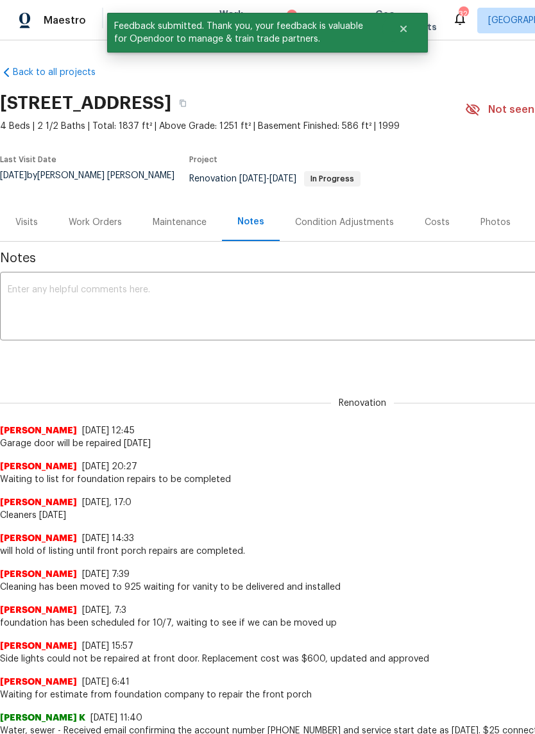
click at [318, 315] on textarea at bounding box center [362, 307] width 709 height 45
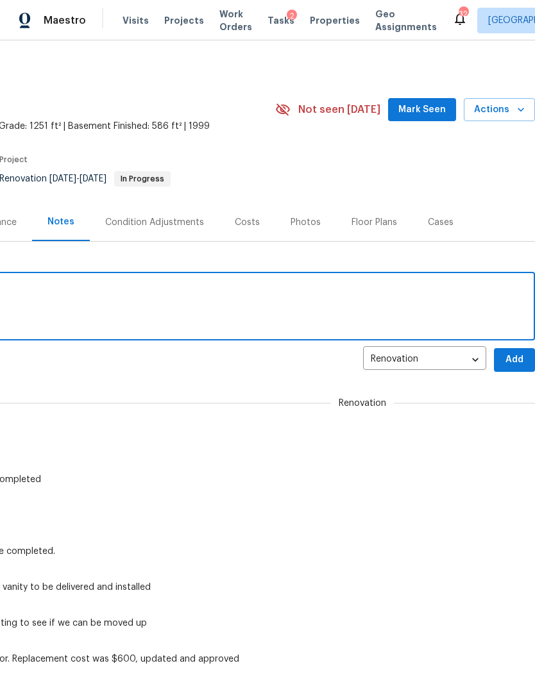
scroll to position [0, 190]
type textarea "GC completed additional items"
click at [511, 352] on span "Add" at bounding box center [514, 360] width 21 height 16
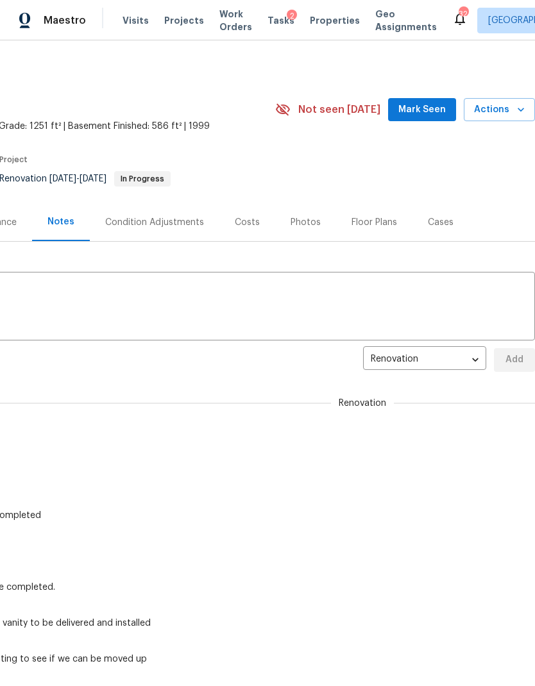
click at [319, 25] on span "Properties" at bounding box center [335, 20] width 50 height 13
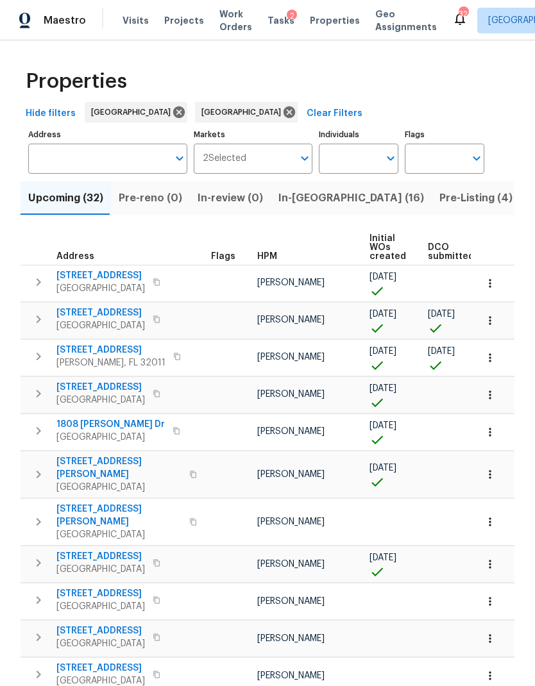
click at [308, 209] on button "In-[GEOGRAPHIC_DATA] (16)" at bounding box center [350, 197] width 161 height 33
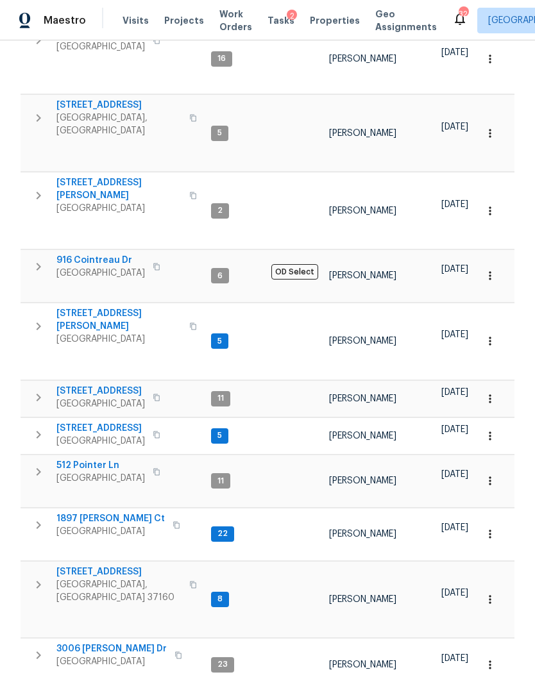
scroll to position [347, 0]
click at [115, 654] on span "[GEOGRAPHIC_DATA]" at bounding box center [111, 660] width 110 height 13
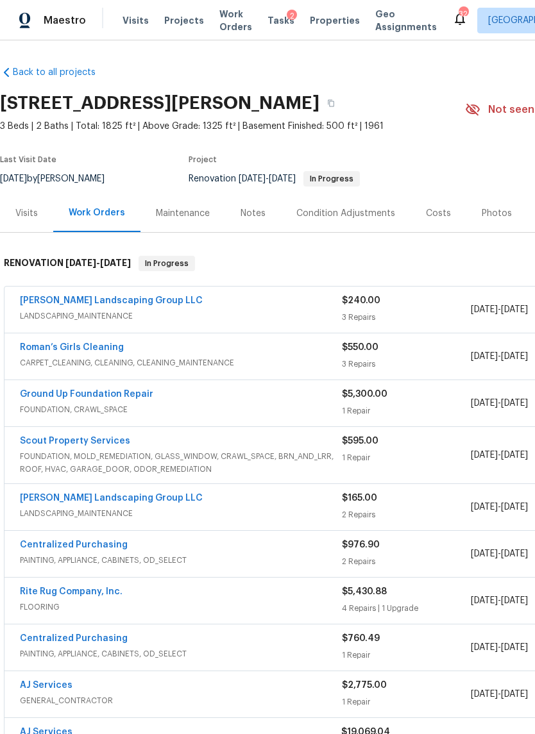
click at [261, 212] on div "Notes" at bounding box center [252, 213] width 25 height 13
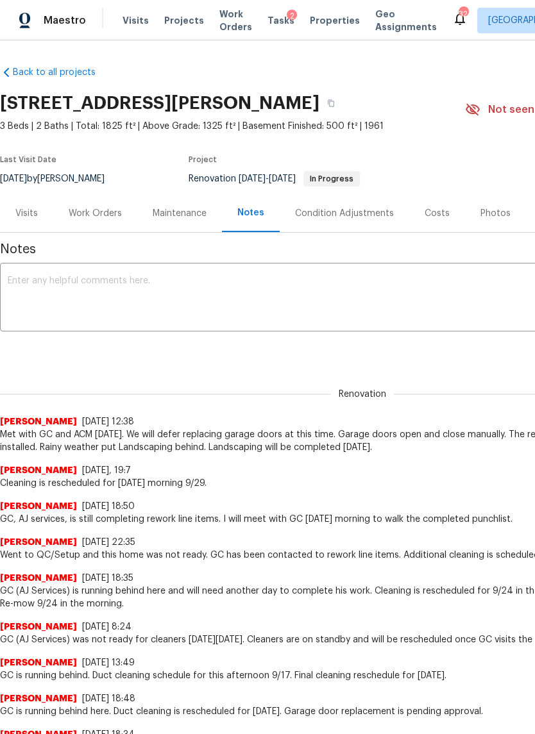
click at [313, 314] on textarea at bounding box center [362, 298] width 709 height 45
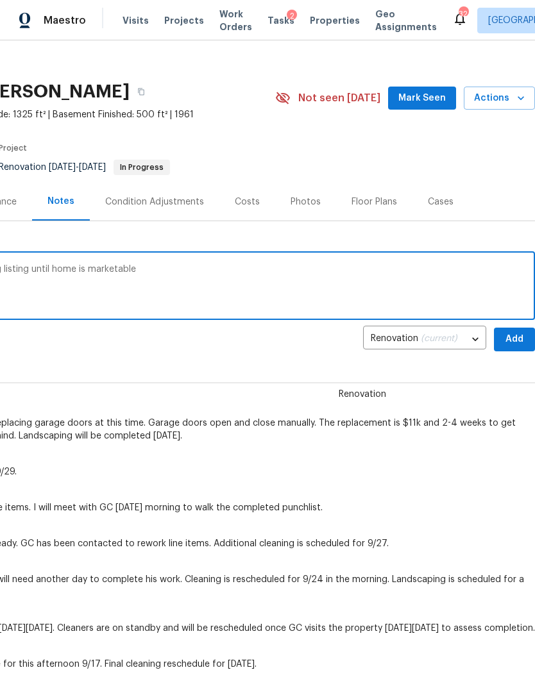
scroll to position [12, 190]
type textarea "GC did not complete reworks , postponing listing until home is marketable"
click at [508, 338] on span "Add" at bounding box center [514, 339] width 21 height 16
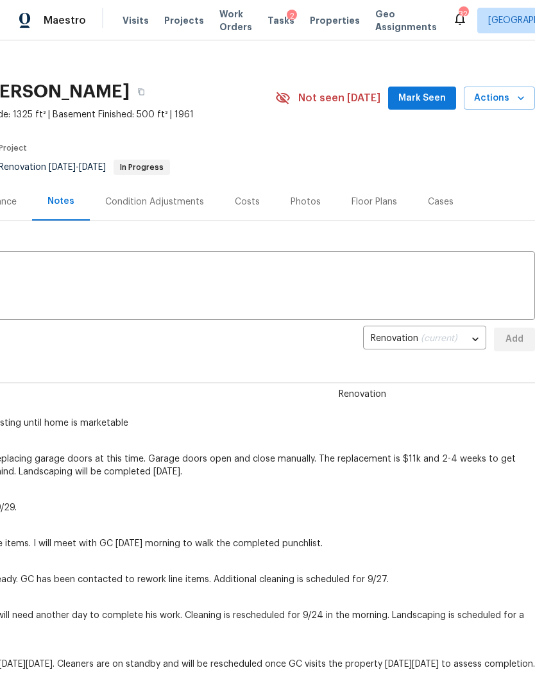
click at [298, 207] on div "Photos" at bounding box center [305, 201] width 30 height 13
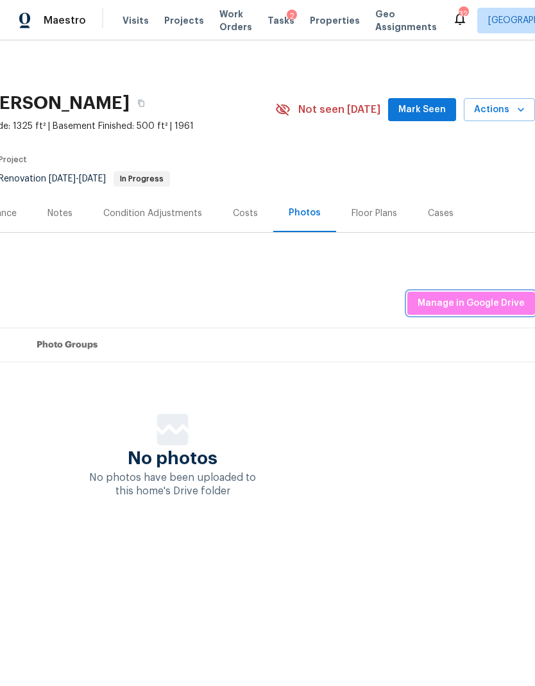
click at [493, 306] on span "Manage in Google Drive" at bounding box center [470, 303] width 107 height 16
